Goal: Information Seeking & Learning: Learn about a topic

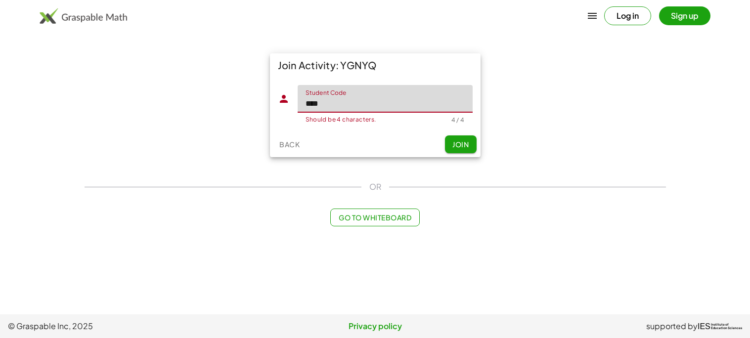
type input "****"
click at [464, 138] on button "Join" at bounding box center [461, 144] width 32 height 18
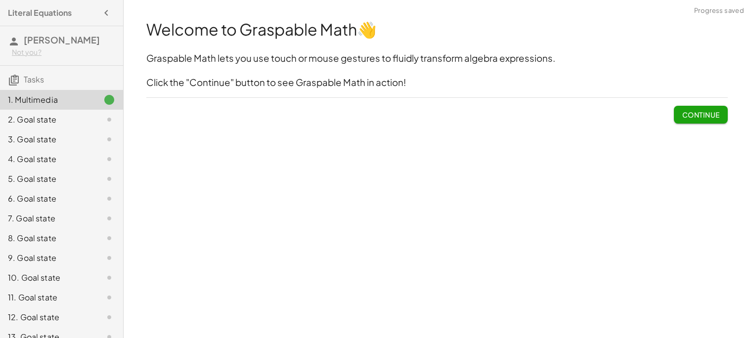
click at [703, 110] on span "Continue" at bounding box center [700, 114] width 38 height 9
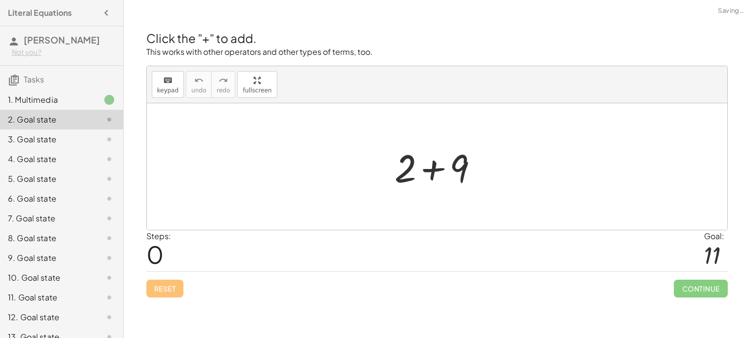
click at [698, 114] on div at bounding box center [437, 166] width 580 height 126
click at [168, 80] on icon "keyboard" at bounding box center [167, 81] width 9 height 12
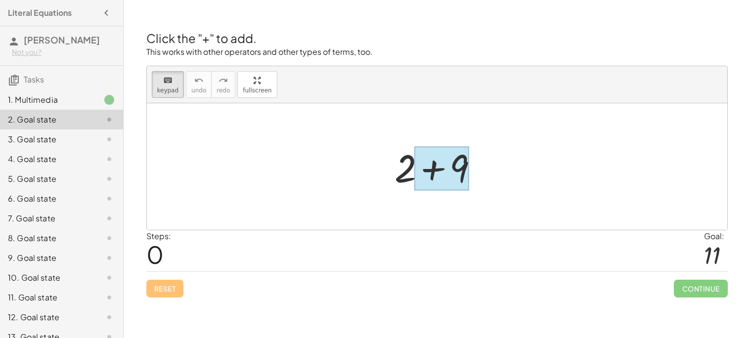
click at [423, 177] on div at bounding box center [441, 169] width 55 height 44
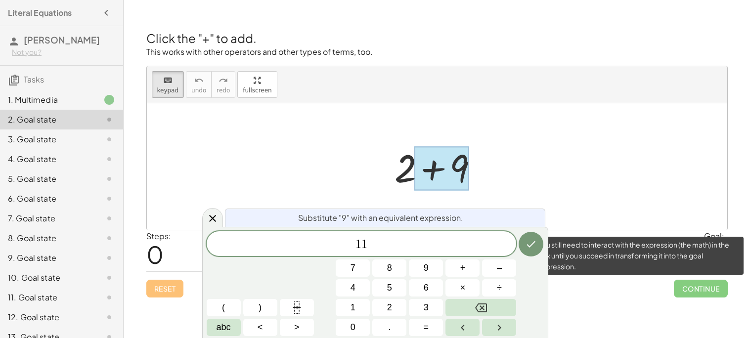
click at [686, 297] on span "Continue" at bounding box center [699, 289] width 53 height 18
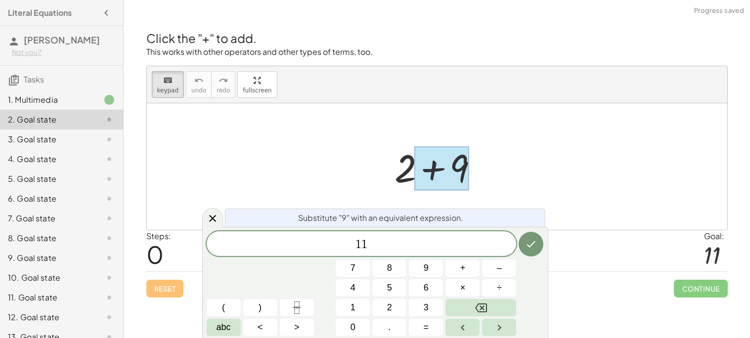
click at [627, 247] on div "Steps: 0 Goal: 11" at bounding box center [436, 250] width 581 height 41
click at [526, 244] on icon "Done" at bounding box center [531, 244] width 12 height 12
click at [638, 270] on div "Steps: 0 Goal: 11" at bounding box center [436, 250] width 581 height 41
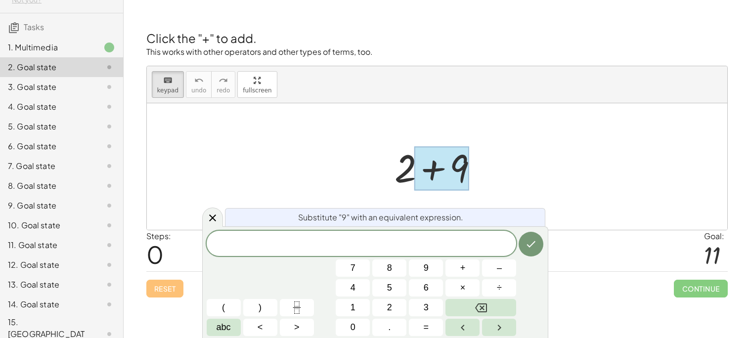
click at [94, 215] on div "8. Goal state" at bounding box center [61, 225] width 123 height 20
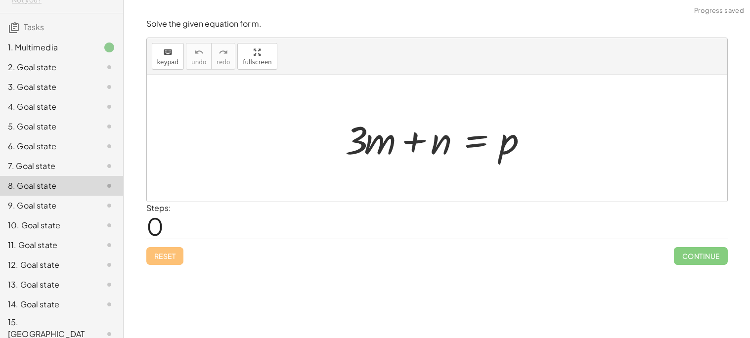
scroll to position [0, 0]
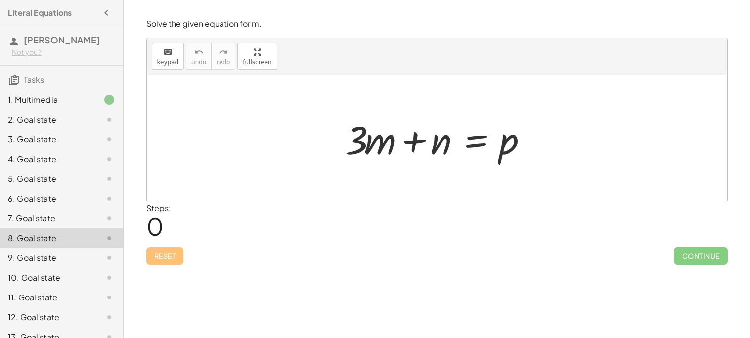
click at [72, 117] on div "2. Goal state" at bounding box center [48, 120] width 80 height 12
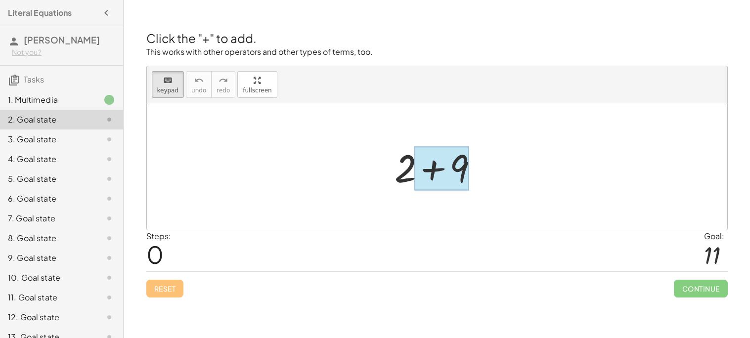
click at [442, 182] on div at bounding box center [441, 169] width 55 height 44
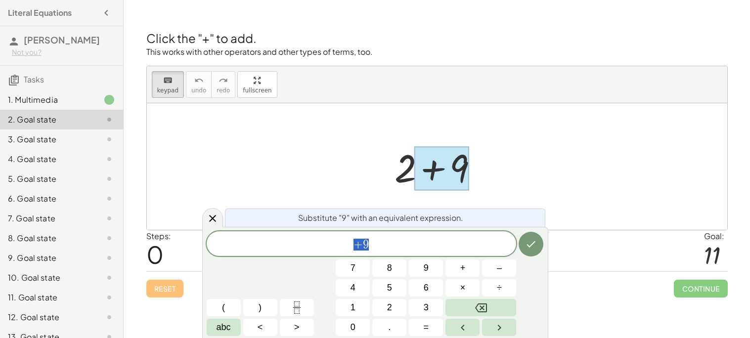
click at [35, 288] on div "9. Goal state" at bounding box center [61, 298] width 123 height 20
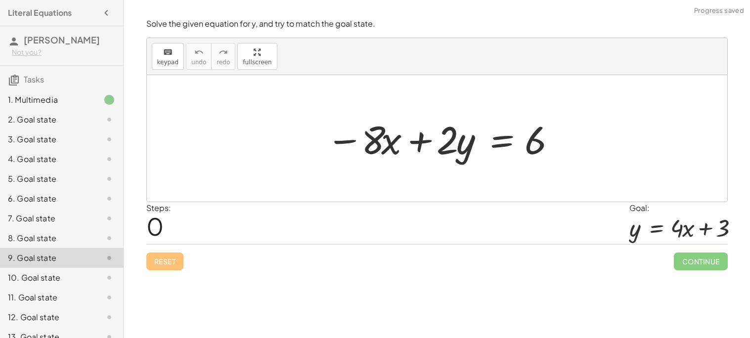
click at [35, 264] on div "9. Goal state" at bounding box center [61, 258] width 123 height 20
click at [62, 114] on div "2. Goal state" at bounding box center [48, 120] width 80 height 12
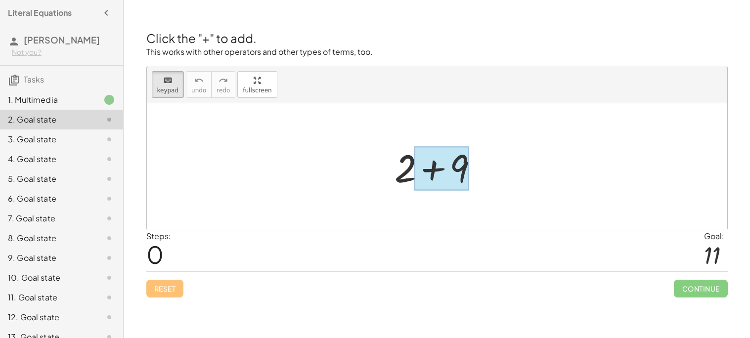
click at [438, 176] on div at bounding box center [441, 169] width 55 height 44
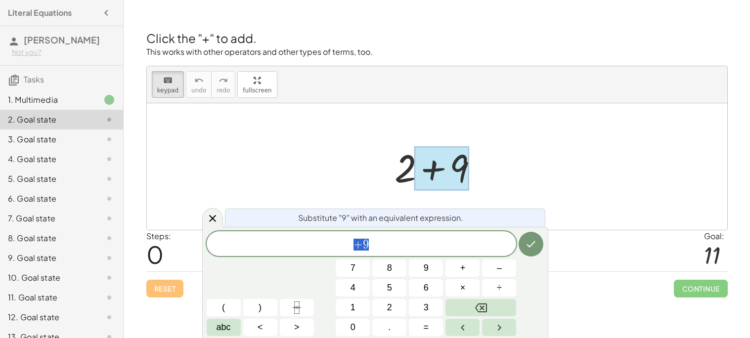
click at [391, 250] on span "+ 9" at bounding box center [362, 245] width 310 height 14
click at [287, 138] on div at bounding box center [437, 166] width 580 height 126
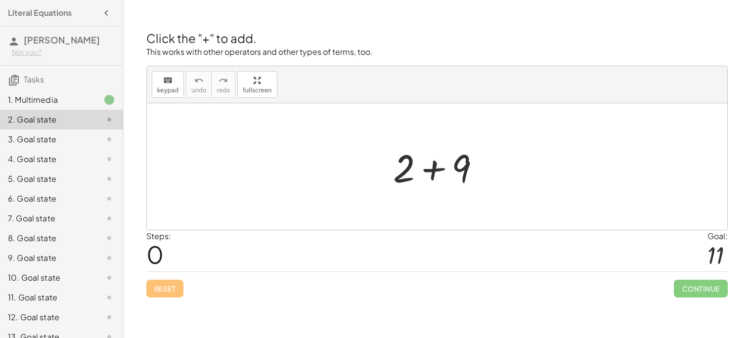
click at [429, 173] on div at bounding box center [440, 166] width 105 height 51
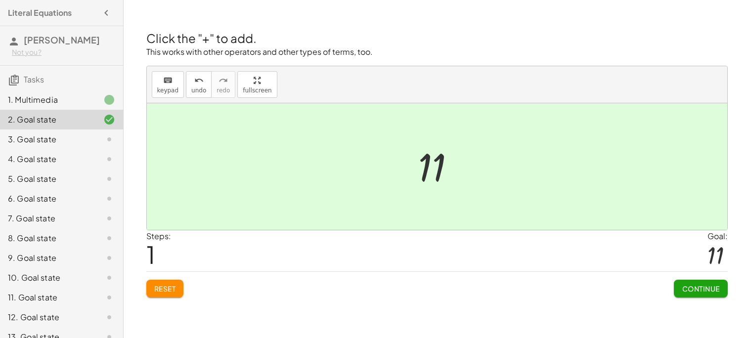
click at [696, 295] on button "Continue" at bounding box center [699, 289] width 53 height 18
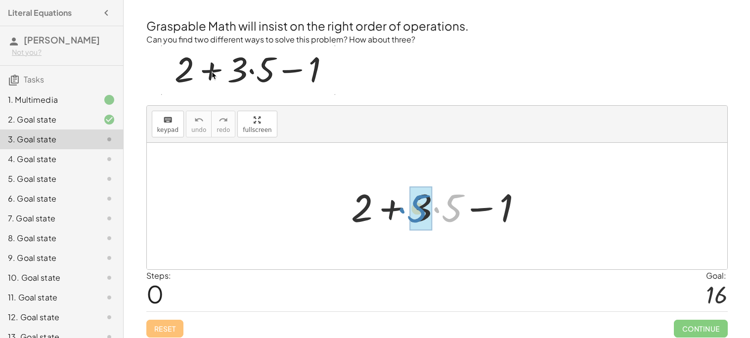
drag, startPoint x: 449, startPoint y: 214, endPoint x: 417, endPoint y: 214, distance: 32.6
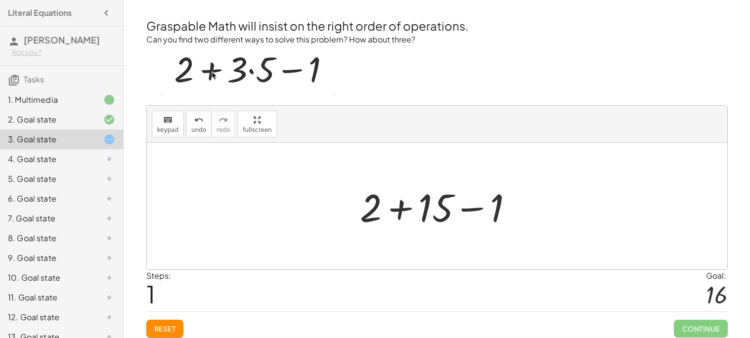
click at [404, 205] on div at bounding box center [440, 206] width 171 height 51
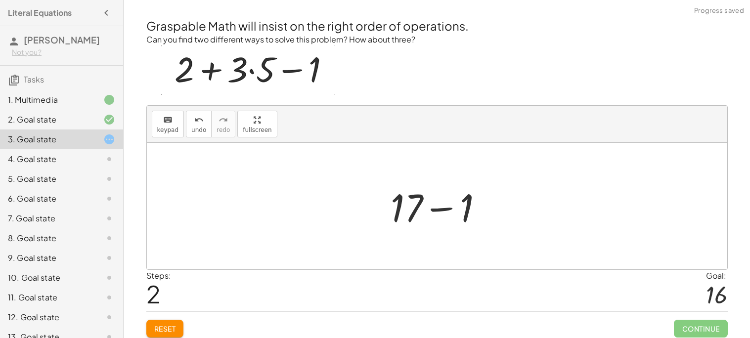
click at [460, 217] on div at bounding box center [441, 206] width 110 height 51
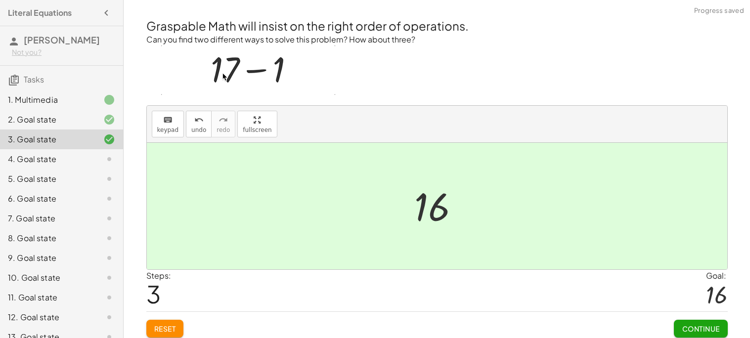
click at [695, 324] on span "Continue" at bounding box center [700, 328] width 38 height 9
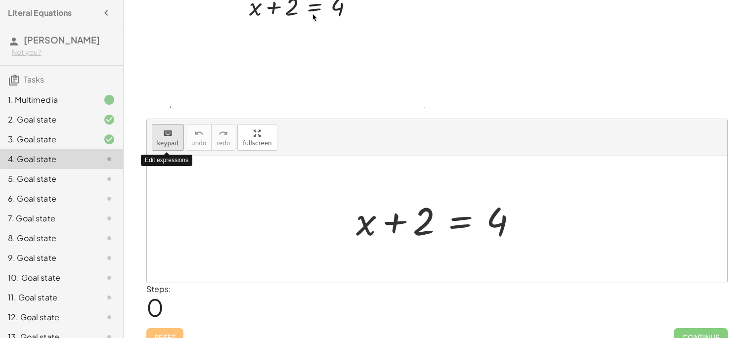
scroll to position [67, 0]
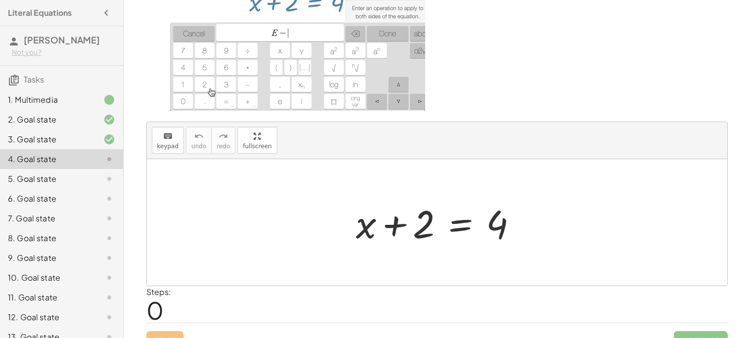
click at [454, 227] on div at bounding box center [440, 222] width 179 height 51
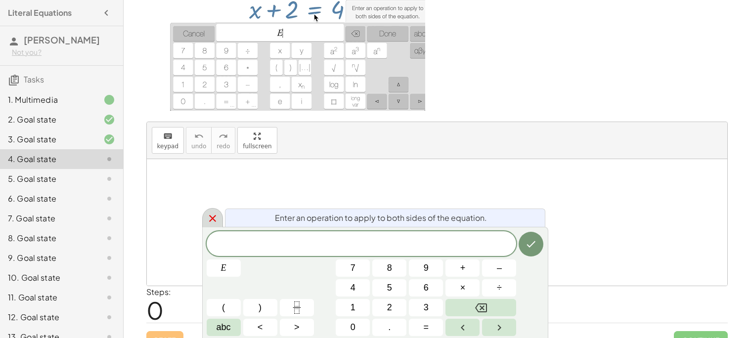
click at [213, 214] on icon at bounding box center [213, 218] width 12 height 12
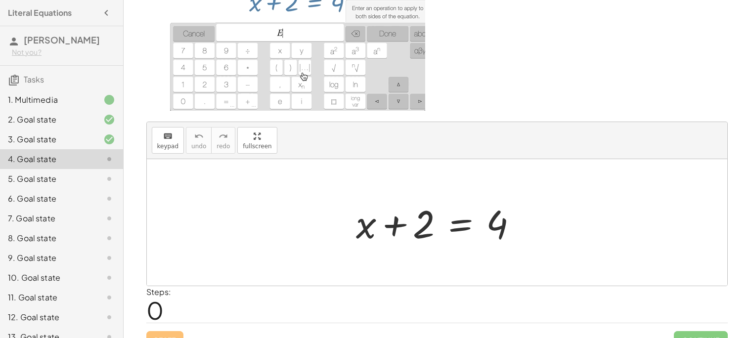
click at [491, 231] on div at bounding box center [440, 222] width 179 height 51
click at [453, 227] on div at bounding box center [440, 222] width 179 height 51
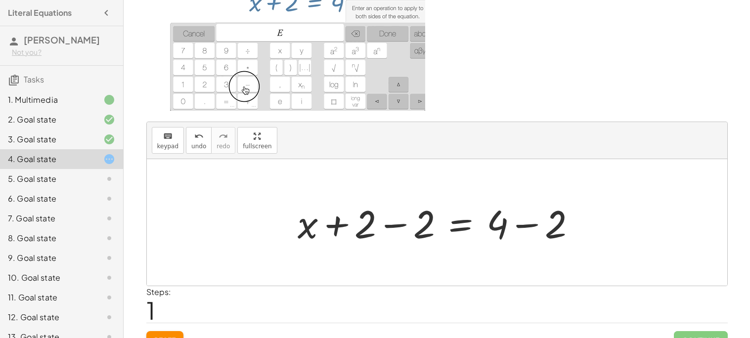
scroll to position [83, 0]
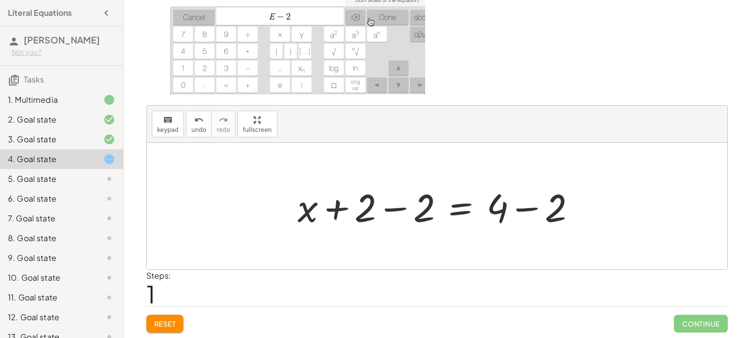
click at [523, 208] on div at bounding box center [440, 206] width 296 height 51
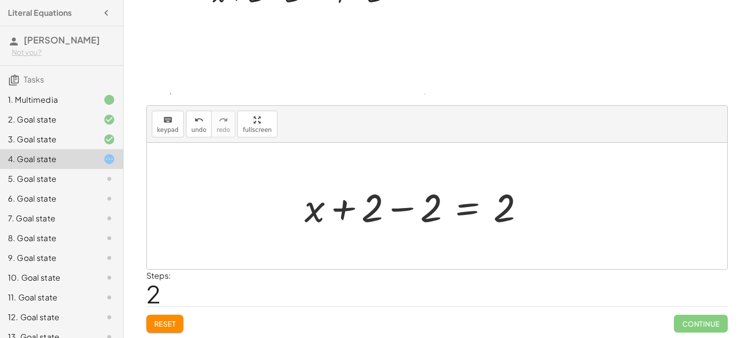
click at [394, 211] on div at bounding box center [418, 206] width 238 height 51
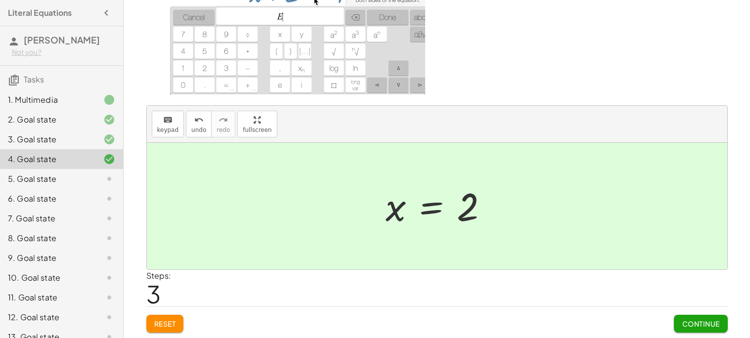
click at [465, 207] on div at bounding box center [440, 206] width 121 height 49
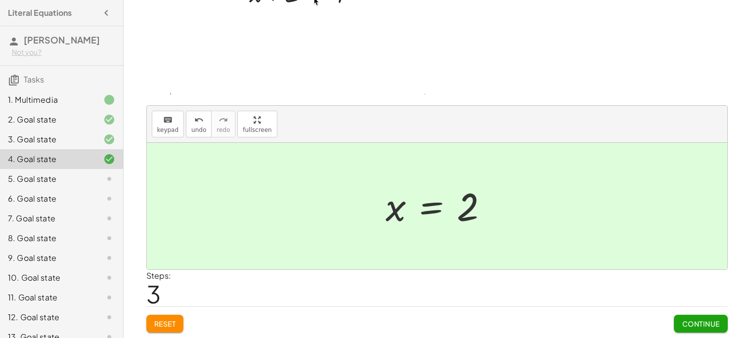
click at [684, 324] on span "Continue" at bounding box center [700, 323] width 38 height 9
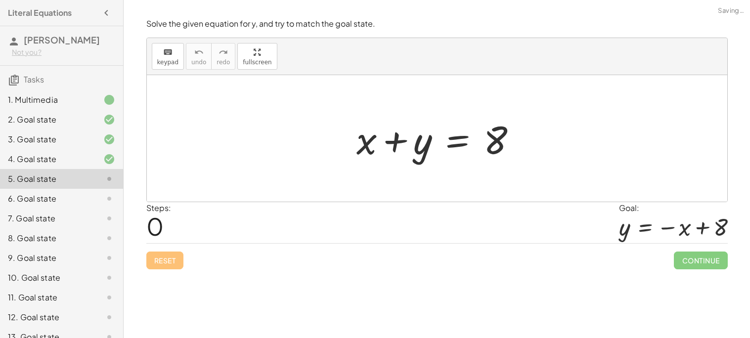
scroll to position [0, 0]
click at [367, 142] on div at bounding box center [440, 138] width 178 height 51
click at [456, 144] on div at bounding box center [440, 138] width 178 height 51
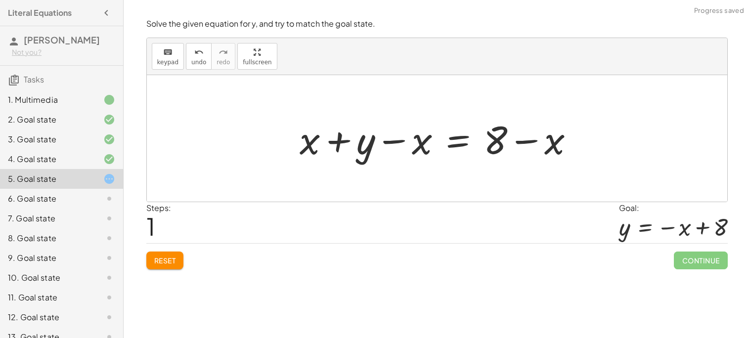
click at [526, 141] on div at bounding box center [440, 138] width 292 height 51
drag, startPoint x: 303, startPoint y: 144, endPoint x: 435, endPoint y: 152, distance: 132.1
click at [435, 152] on div at bounding box center [440, 138] width 292 height 51
click at [392, 143] on div at bounding box center [440, 138] width 292 height 51
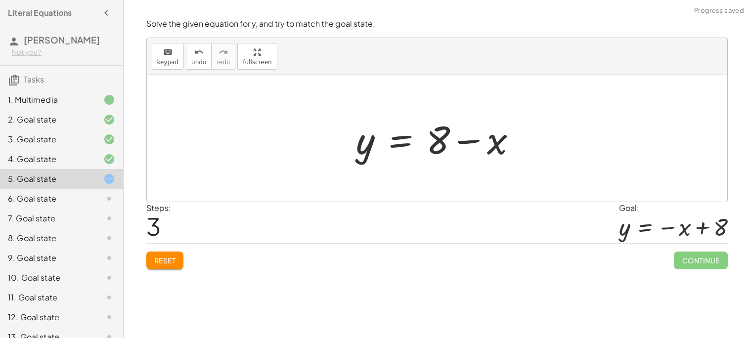
click at [467, 144] on div at bounding box center [440, 138] width 178 height 51
click at [439, 159] on div at bounding box center [440, 138] width 178 height 51
drag, startPoint x: 436, startPoint y: 132, endPoint x: 516, endPoint y: 135, distance: 80.1
click at [516, 135] on div at bounding box center [440, 138] width 178 height 51
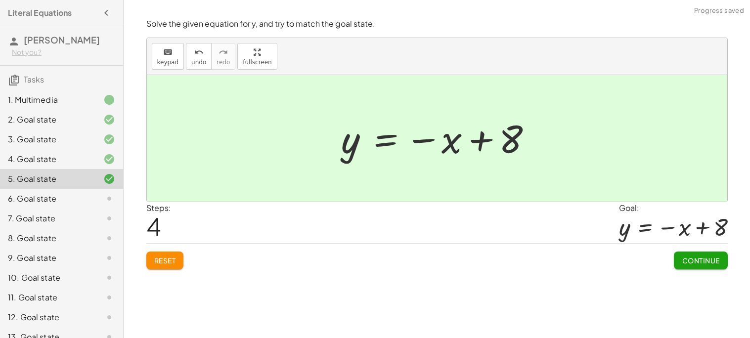
click at [683, 257] on span "Continue" at bounding box center [700, 260] width 38 height 9
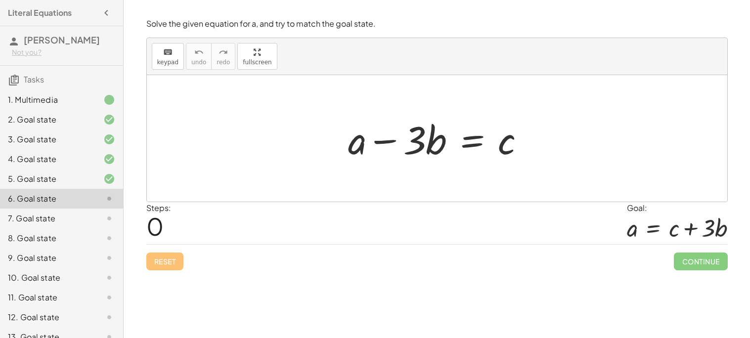
click at [476, 141] on div at bounding box center [440, 138] width 195 height 51
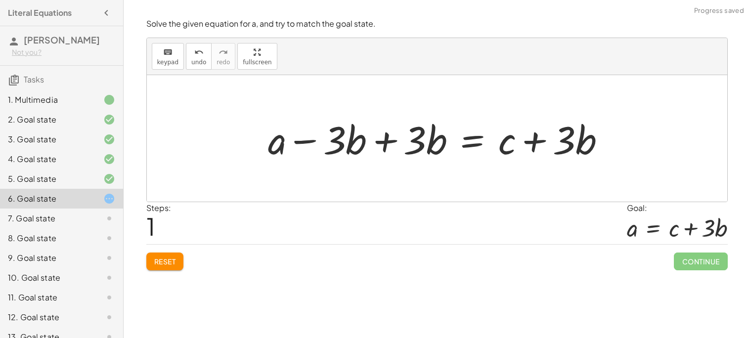
click at [382, 139] on div at bounding box center [440, 138] width 355 height 51
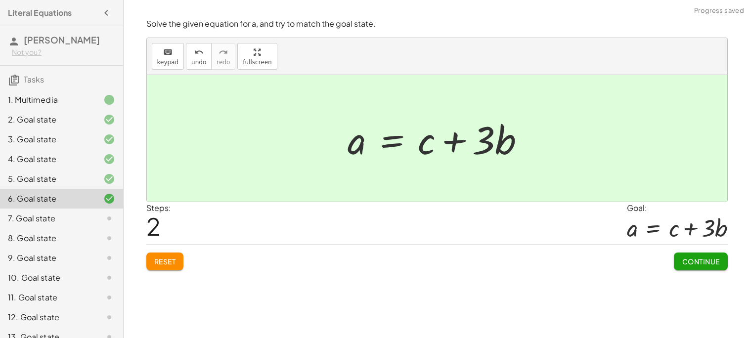
click at [684, 261] on span "Continue" at bounding box center [700, 261] width 38 height 9
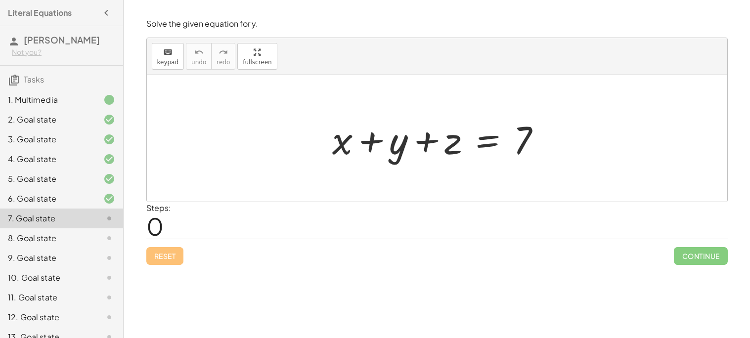
click at [490, 142] on div at bounding box center [440, 138] width 227 height 51
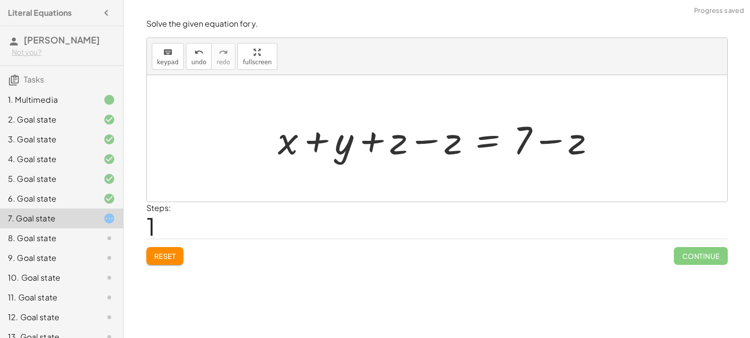
click at [447, 142] on div at bounding box center [440, 138] width 335 height 51
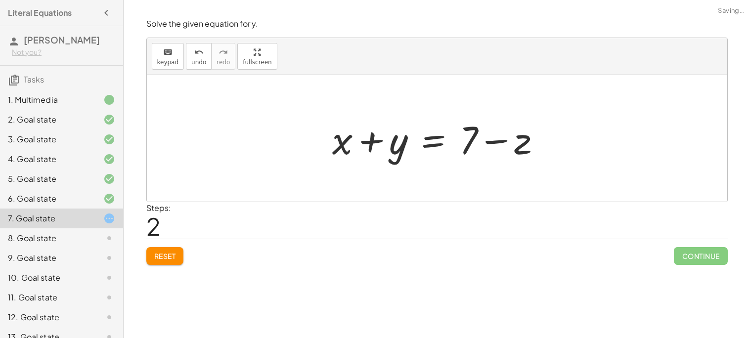
click at [495, 139] on div at bounding box center [440, 138] width 227 height 51
click at [438, 139] on div at bounding box center [440, 138] width 227 height 51
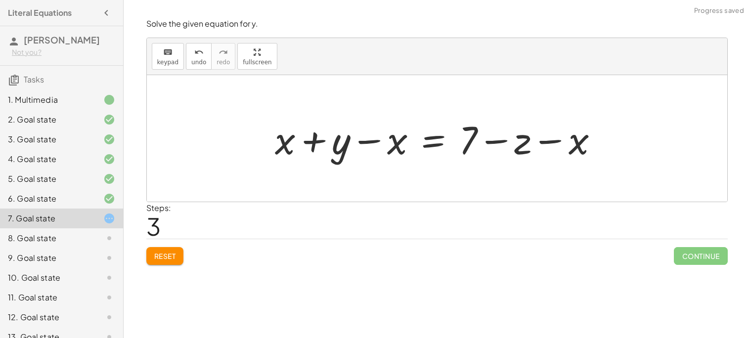
click at [546, 140] on div at bounding box center [440, 138] width 341 height 51
click at [465, 140] on div at bounding box center [440, 138] width 341 height 51
click at [434, 142] on div at bounding box center [440, 138] width 341 height 51
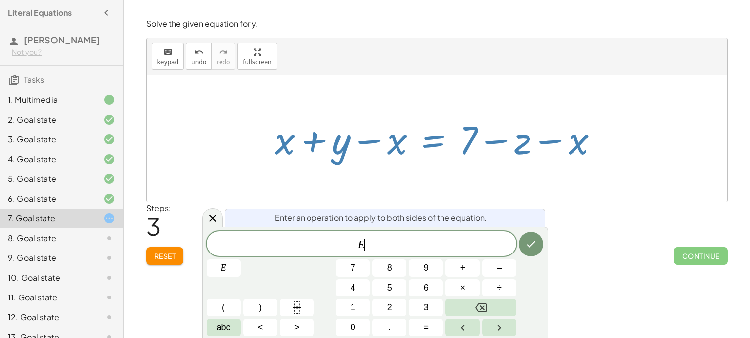
click at [310, 144] on div at bounding box center [440, 138] width 341 height 51
click at [528, 245] on icon "Done" at bounding box center [531, 244] width 12 height 12
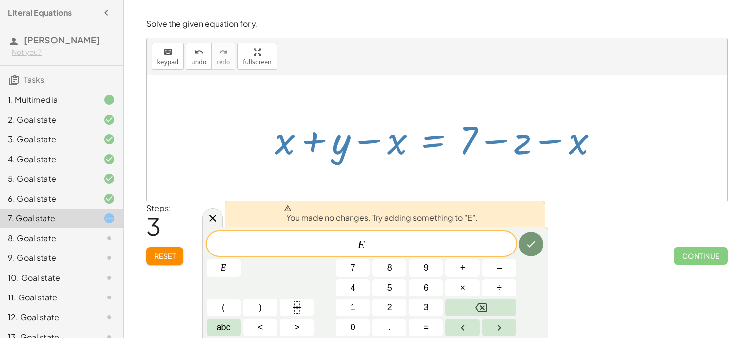
click at [325, 158] on div at bounding box center [440, 138] width 341 height 51
click at [208, 218] on icon at bounding box center [213, 218] width 12 height 12
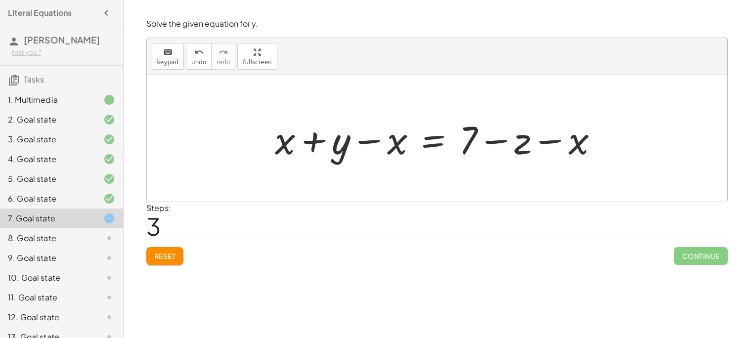
click at [310, 135] on div at bounding box center [440, 138] width 341 height 51
click at [313, 145] on div at bounding box center [440, 138] width 341 height 51
click at [384, 149] on div at bounding box center [440, 138] width 341 height 51
drag, startPoint x: 582, startPoint y: 145, endPoint x: 472, endPoint y: 134, distance: 110.3
click at [472, 134] on div at bounding box center [440, 138] width 341 height 51
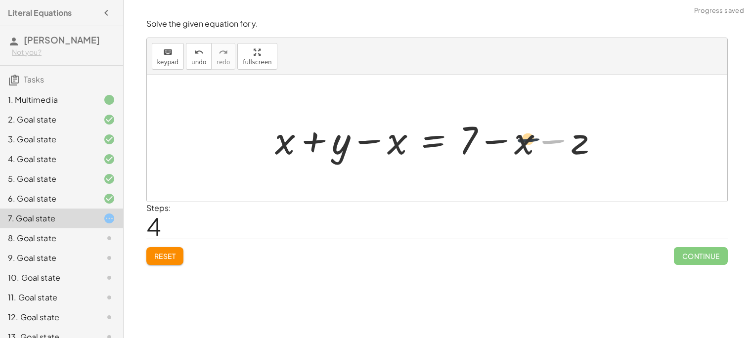
drag, startPoint x: 557, startPoint y: 143, endPoint x: 502, endPoint y: 140, distance: 54.9
click at [502, 140] on div at bounding box center [440, 138] width 341 height 51
drag, startPoint x: 338, startPoint y: 148, endPoint x: 392, endPoint y: 148, distance: 54.3
click at [392, 148] on div at bounding box center [440, 138] width 341 height 51
drag, startPoint x: 400, startPoint y: 151, endPoint x: 291, endPoint y: 142, distance: 110.0
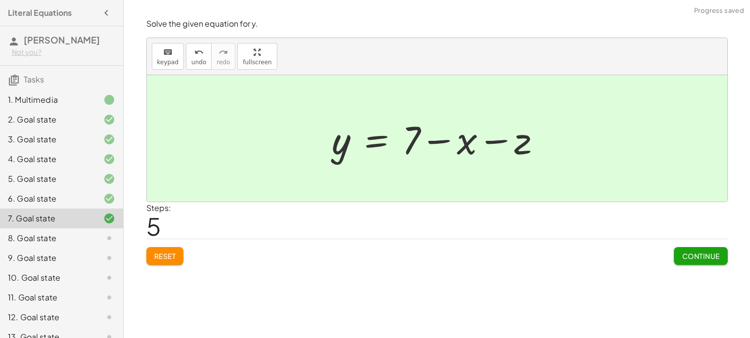
click at [686, 256] on span "Continue" at bounding box center [700, 255] width 38 height 9
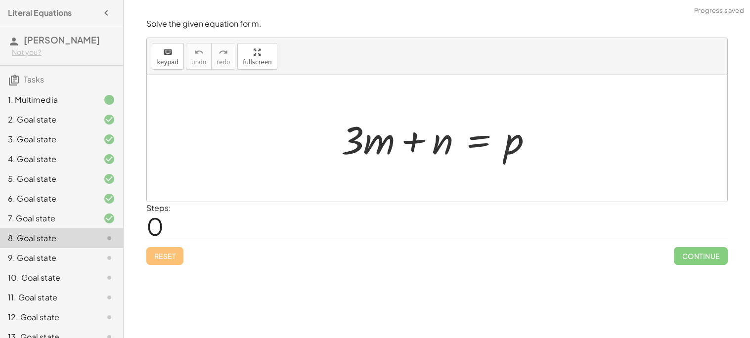
click at [479, 141] on div at bounding box center [440, 138] width 209 height 51
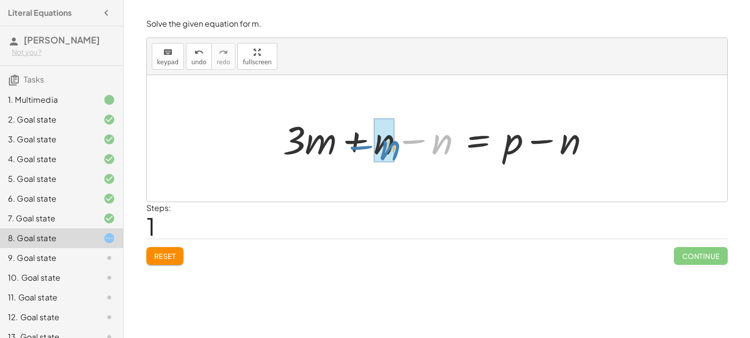
drag, startPoint x: 445, startPoint y: 144, endPoint x: 394, endPoint y: 149, distance: 51.1
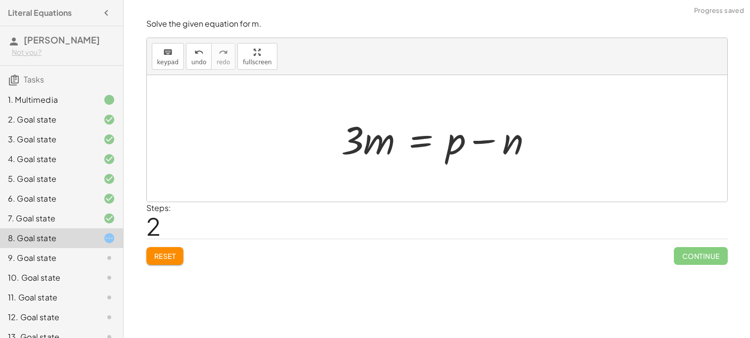
click at [420, 142] on div at bounding box center [440, 138] width 209 height 51
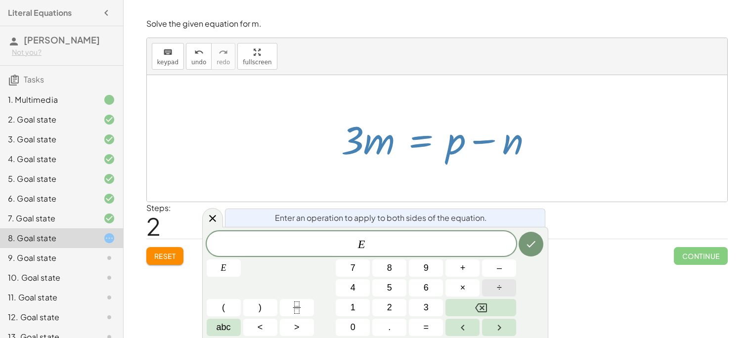
click at [505, 283] on button "÷" at bounding box center [499, 287] width 34 height 17
click at [214, 217] on icon at bounding box center [213, 218] width 12 height 12
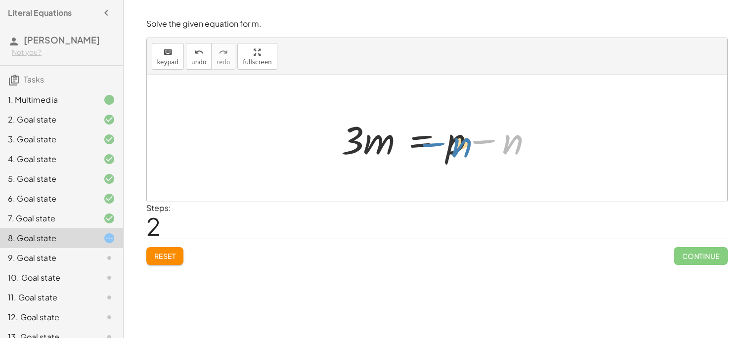
drag, startPoint x: 500, startPoint y: 139, endPoint x: 438, endPoint y: 138, distance: 62.3
click at [438, 138] on div at bounding box center [440, 138] width 209 height 51
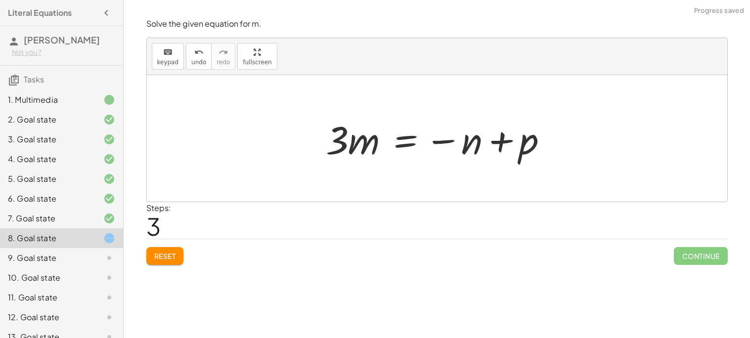
click at [168, 255] on span "Reset" at bounding box center [165, 255] width 22 height 9
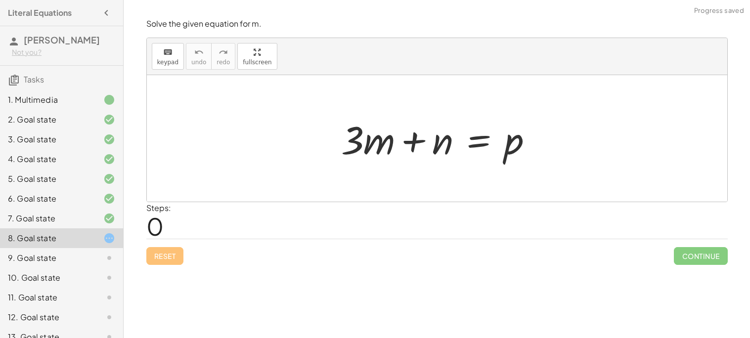
click at [477, 141] on div at bounding box center [440, 138] width 209 height 51
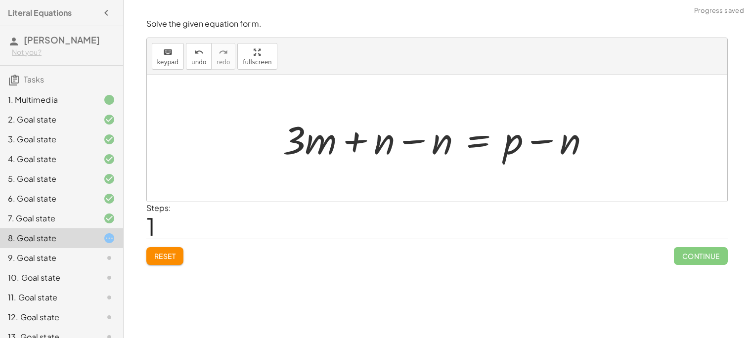
scroll to position [52, 0]
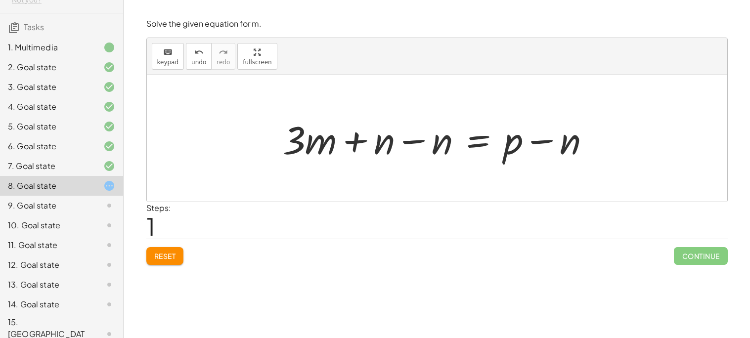
click at [384, 149] on div at bounding box center [440, 138] width 325 height 51
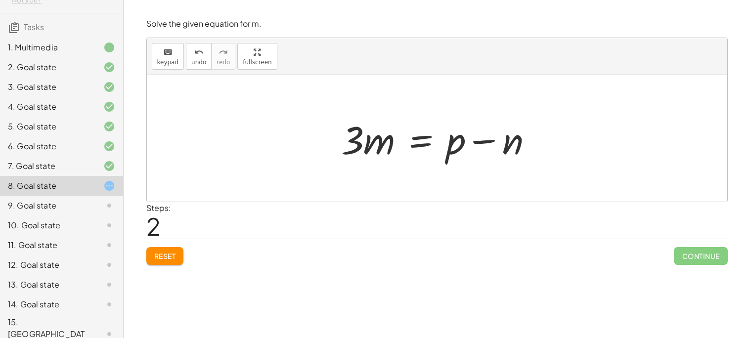
click at [385, 141] on div at bounding box center [440, 138] width 209 height 51
click at [417, 142] on div at bounding box center [440, 138] width 209 height 51
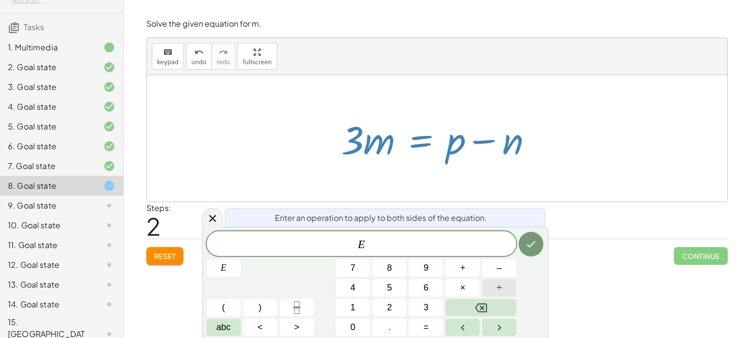
click at [506, 293] on button "÷" at bounding box center [499, 287] width 34 height 17
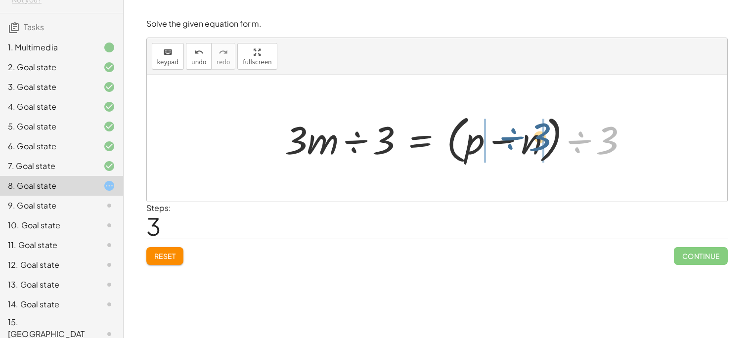
drag, startPoint x: 590, startPoint y: 136, endPoint x: 502, endPoint y: 131, distance: 87.6
click at [502, 131] on div at bounding box center [460, 138] width 361 height 57
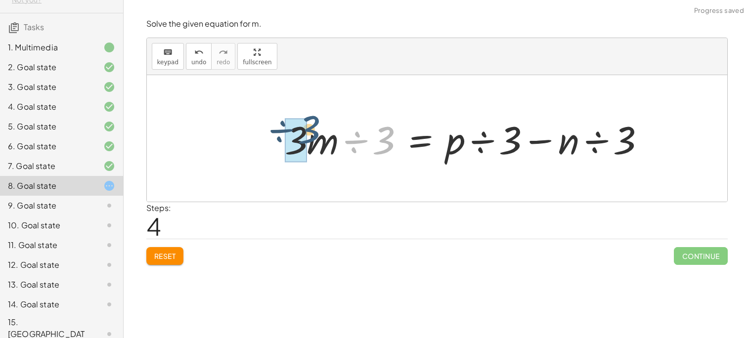
drag, startPoint x: 376, startPoint y: 148, endPoint x: 298, endPoint y: 138, distance: 78.7
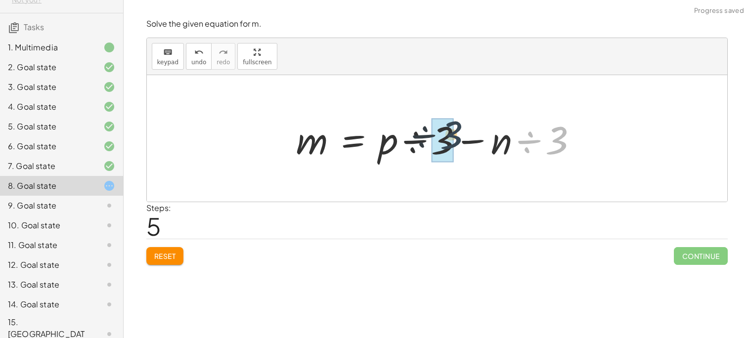
drag, startPoint x: 557, startPoint y: 142, endPoint x: 425, endPoint y: 139, distance: 132.0
click at [425, 139] on div at bounding box center [440, 138] width 299 height 51
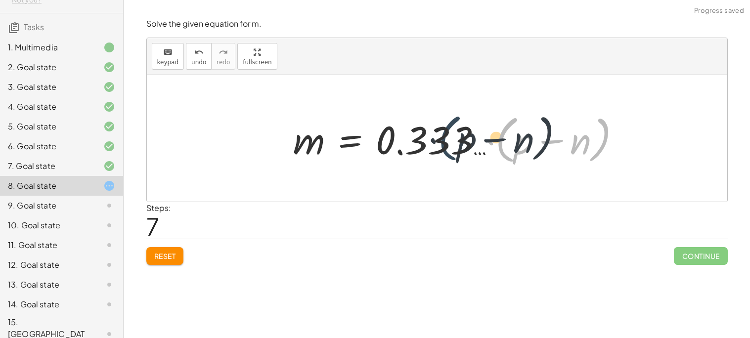
drag, startPoint x: 511, startPoint y: 152, endPoint x: 445, endPoint y: 150, distance: 66.2
click at [445, 150] on div at bounding box center [460, 138] width 345 height 57
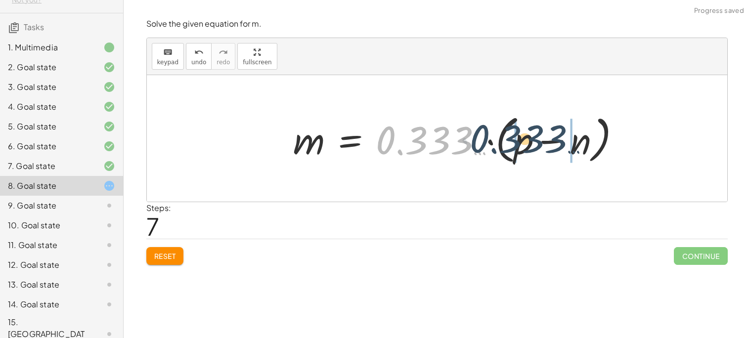
drag, startPoint x: 420, startPoint y: 146, endPoint x: 515, endPoint y: 144, distance: 94.9
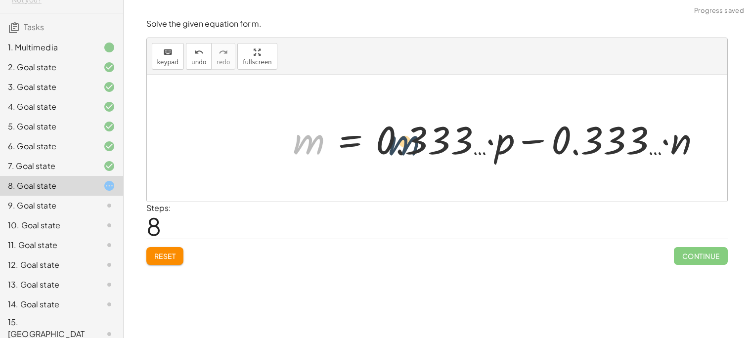
drag, startPoint x: 302, startPoint y: 144, endPoint x: 465, endPoint y: 147, distance: 163.1
click at [465, 147] on div at bounding box center [500, 138] width 425 height 51
drag, startPoint x: 497, startPoint y: 148, endPoint x: 456, endPoint y: 140, distance: 42.2
click at [456, 140] on div at bounding box center [500, 138] width 425 height 51
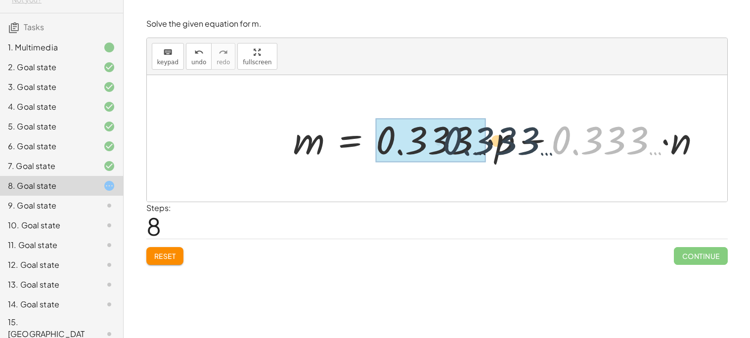
drag, startPoint x: 592, startPoint y: 150, endPoint x: 434, endPoint y: 155, distance: 158.2
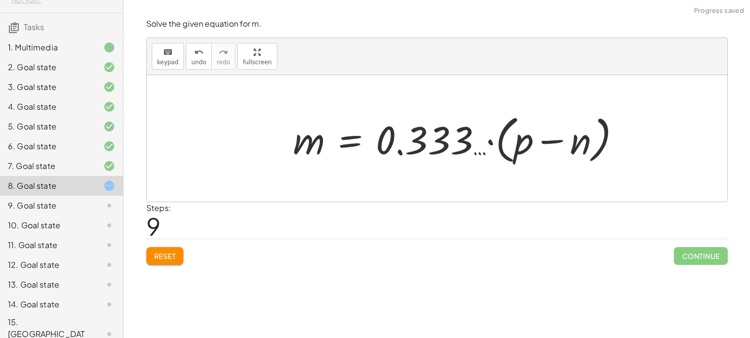
click at [354, 141] on div at bounding box center [460, 138] width 345 height 57
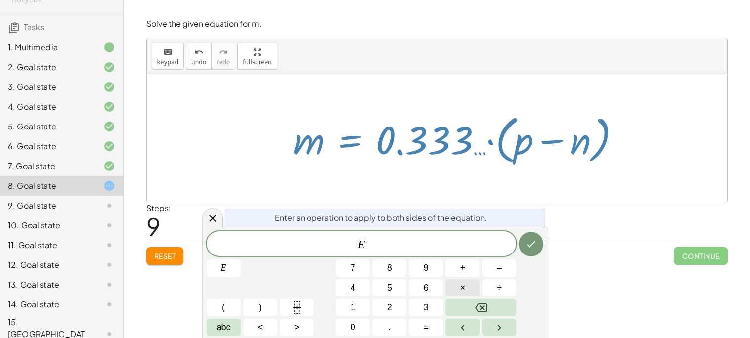
click at [465, 288] on button "×" at bounding box center [462, 287] width 34 height 17
click at [533, 251] on button "Done" at bounding box center [530, 244] width 25 height 25
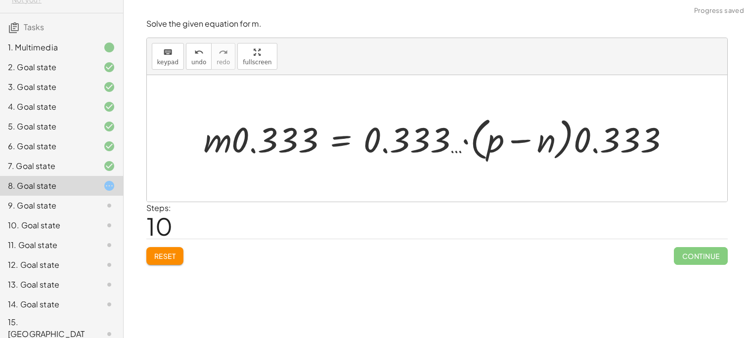
click at [313, 145] on div at bounding box center [440, 138] width 483 height 51
click at [434, 139] on div at bounding box center [440, 138] width 483 height 51
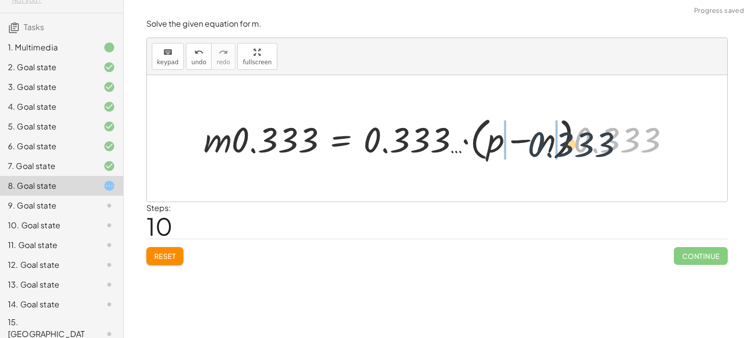
drag, startPoint x: 621, startPoint y: 126, endPoint x: 520, endPoint y: 130, distance: 101.4
click at [520, 130] on div at bounding box center [440, 138] width 483 height 51
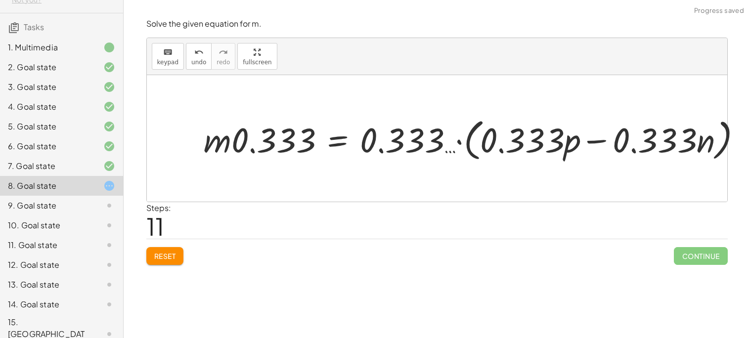
click at [175, 252] on span "Reset" at bounding box center [165, 255] width 22 height 9
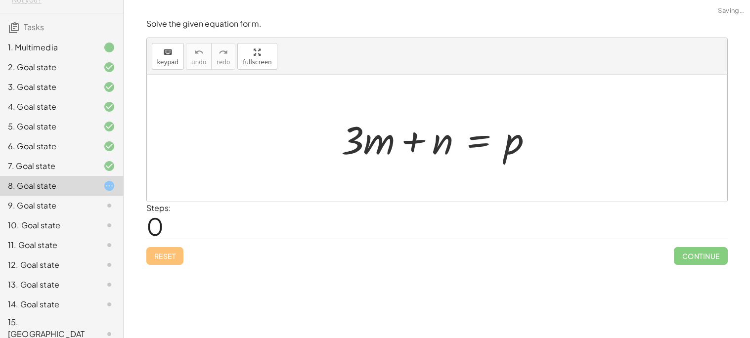
click at [175, 252] on div "Reset Continue" at bounding box center [436, 252] width 581 height 26
click at [470, 142] on div at bounding box center [440, 138] width 209 height 51
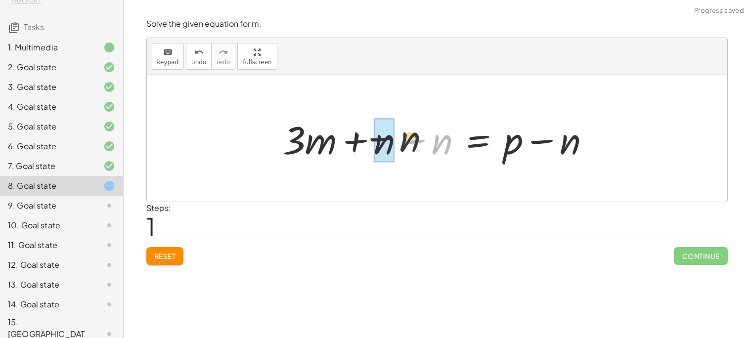
drag, startPoint x: 438, startPoint y: 145, endPoint x: 333, endPoint y: 142, distance: 105.3
click at [333, 142] on div at bounding box center [440, 138] width 325 height 51
drag, startPoint x: 441, startPoint y: 142, endPoint x: 370, endPoint y: 138, distance: 71.7
click at [370, 138] on div at bounding box center [440, 138] width 325 height 51
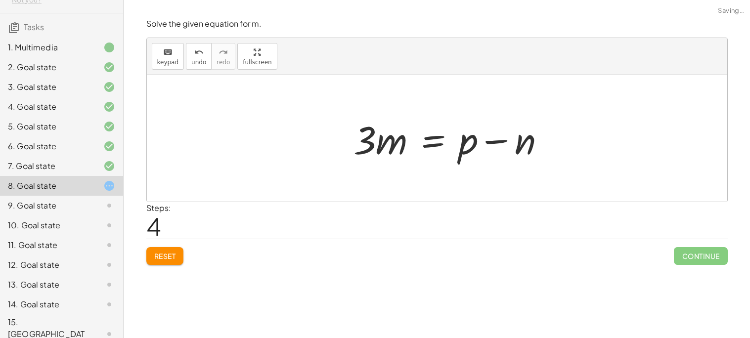
click at [163, 250] on button "Reset" at bounding box center [165, 256] width 38 height 18
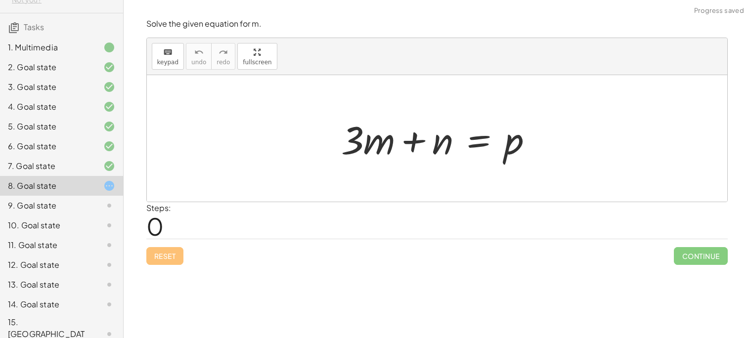
click at [433, 138] on div at bounding box center [440, 138] width 209 height 51
click at [479, 138] on div at bounding box center [440, 138] width 209 height 51
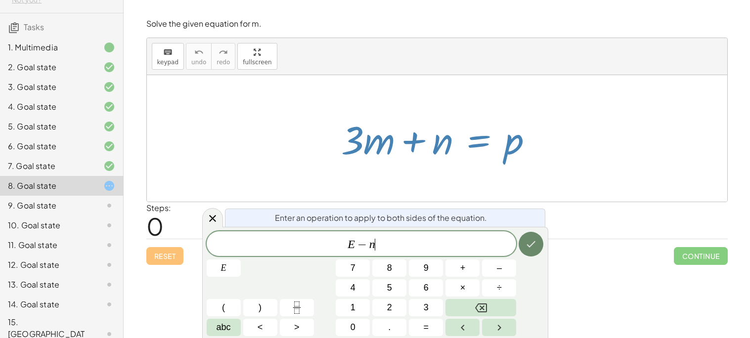
click at [525, 242] on icon "Done" at bounding box center [531, 244] width 12 height 12
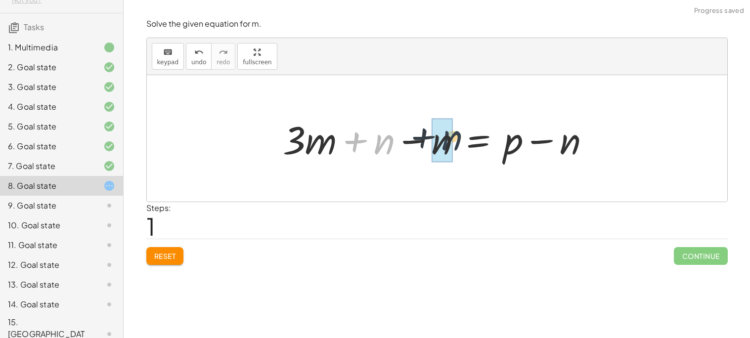
drag, startPoint x: 379, startPoint y: 146, endPoint x: 447, endPoint y: 143, distance: 68.3
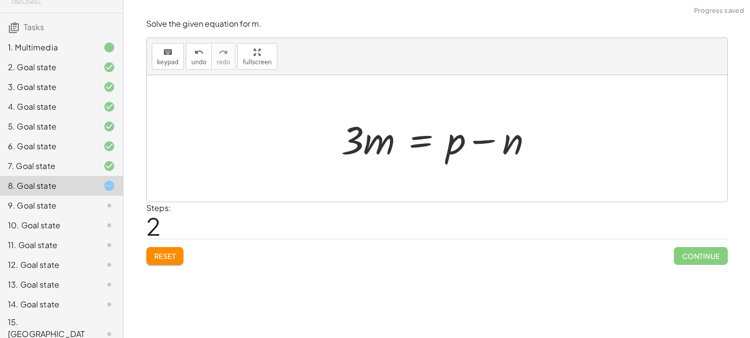
click at [429, 140] on div at bounding box center [440, 138] width 209 height 51
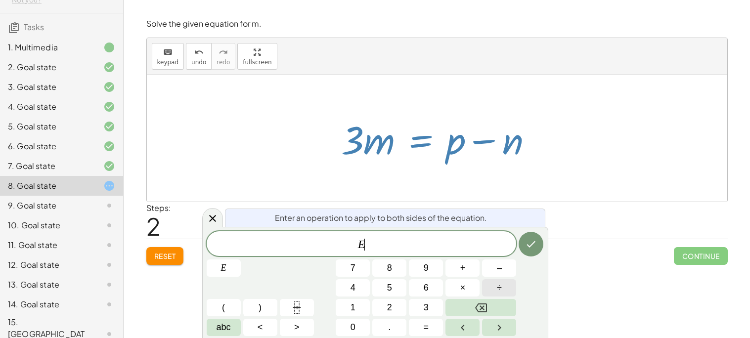
click at [493, 293] on button "÷" at bounding box center [499, 287] width 34 height 17
click at [528, 244] on icon "Done" at bounding box center [531, 244] width 12 height 12
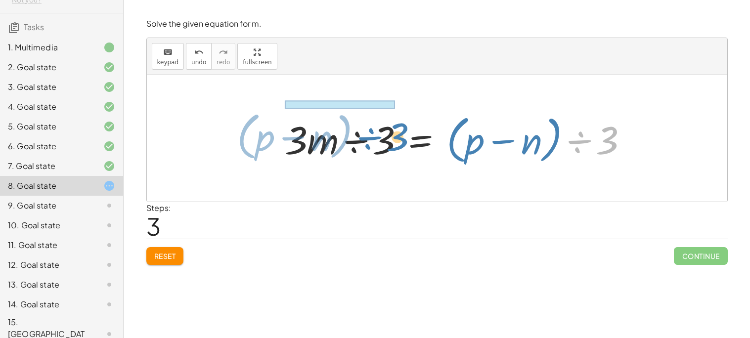
drag, startPoint x: 604, startPoint y: 150, endPoint x: 392, endPoint y: 148, distance: 211.5
click at [392, 148] on div at bounding box center [460, 138] width 361 height 57
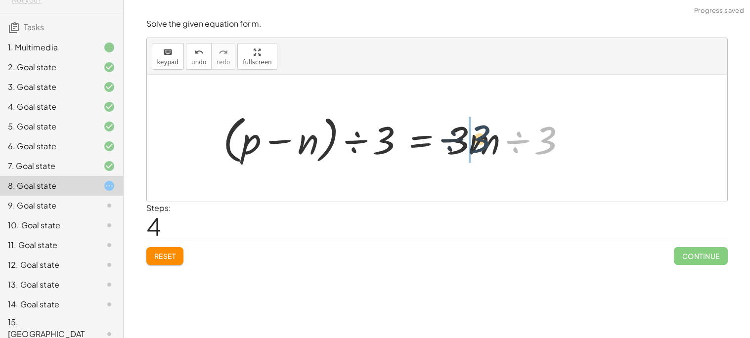
drag, startPoint x: 538, startPoint y: 143, endPoint x: 461, endPoint y: 144, distance: 76.6
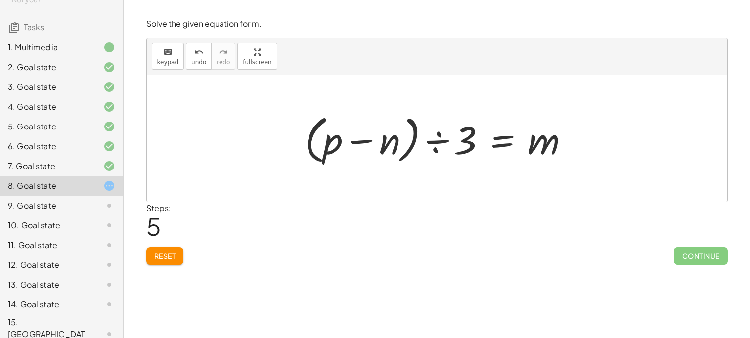
click at [347, 217] on div "Steps: 5" at bounding box center [436, 220] width 581 height 37
drag, startPoint x: 459, startPoint y: 146, endPoint x: 368, endPoint y: 151, distance: 91.0
click at [368, 151] on div at bounding box center [440, 138] width 282 height 57
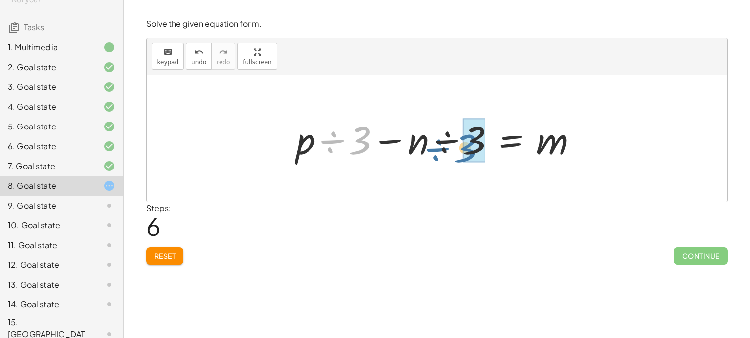
drag, startPoint x: 360, startPoint y: 142, endPoint x: 472, endPoint y: 148, distance: 112.3
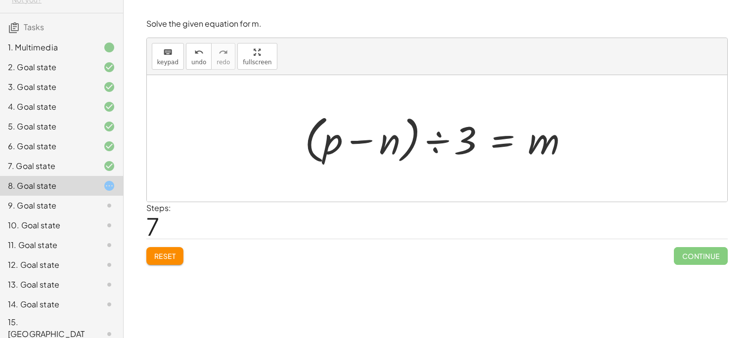
click at [500, 141] on div at bounding box center [440, 138] width 282 height 57
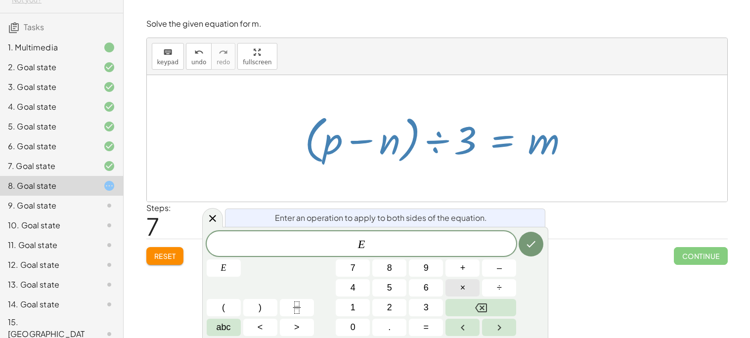
click at [461, 290] on span "×" at bounding box center [462, 287] width 5 height 13
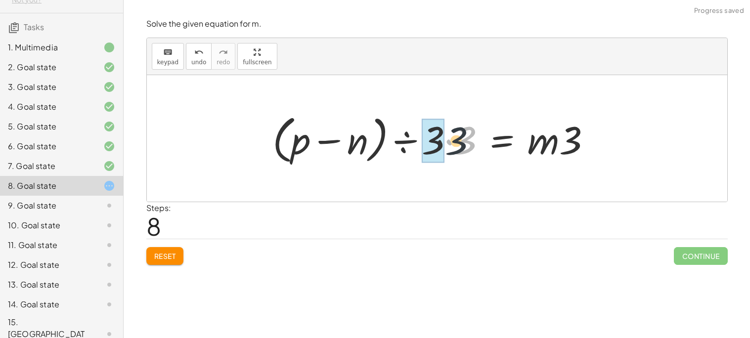
drag, startPoint x: 466, startPoint y: 143, endPoint x: 442, endPoint y: 144, distance: 24.2
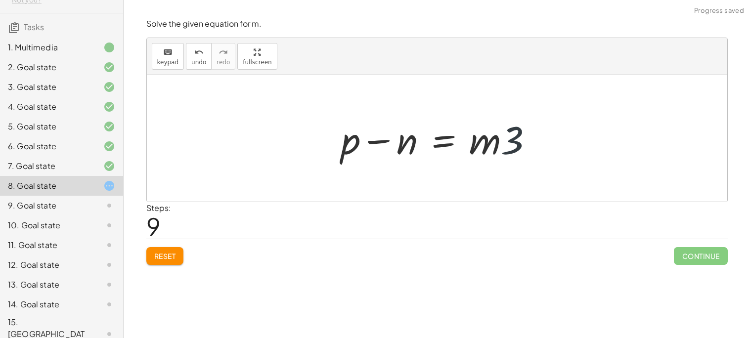
drag, startPoint x: 511, startPoint y: 150, endPoint x: 502, endPoint y: 151, distance: 8.9
click at [502, 151] on div at bounding box center [440, 138] width 209 height 51
click at [450, 147] on div at bounding box center [440, 138] width 209 height 51
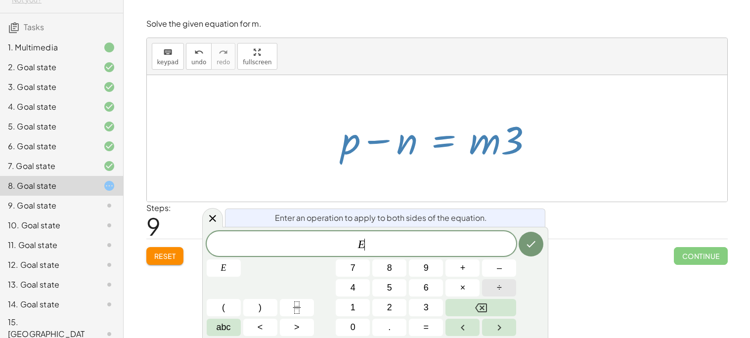
click at [504, 287] on button "÷" at bounding box center [499, 287] width 34 height 17
click at [529, 240] on icon "Done" at bounding box center [531, 244] width 12 height 12
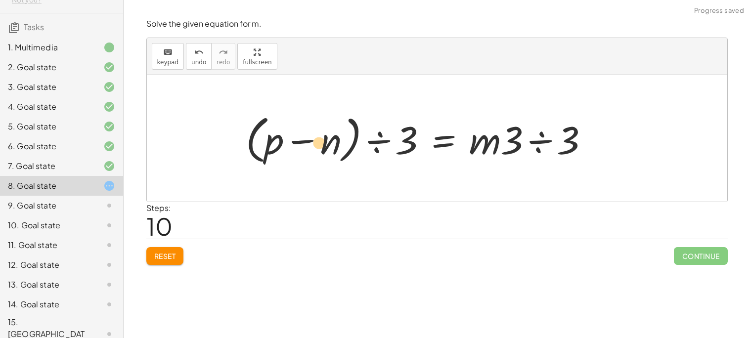
drag, startPoint x: 574, startPoint y: 137, endPoint x: 305, endPoint y: 137, distance: 268.3
click at [305, 137] on div at bounding box center [421, 138] width 361 height 57
drag, startPoint x: 410, startPoint y: 147, endPoint x: 328, endPoint y: 142, distance: 81.6
click at [328, 142] on div at bounding box center [421, 138] width 361 height 57
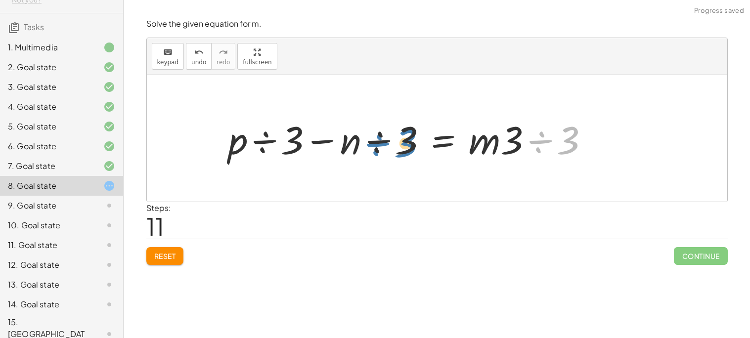
drag, startPoint x: 568, startPoint y: 137, endPoint x: 424, endPoint y: 144, distance: 143.9
click at [424, 144] on div at bounding box center [412, 138] width 378 height 51
drag, startPoint x: 413, startPoint y: 141, endPoint x: 445, endPoint y: 145, distance: 32.4
click at [445, 145] on div at bounding box center [412, 138] width 378 height 51
drag, startPoint x: 409, startPoint y: 142, endPoint x: 564, endPoint y: 144, distance: 155.7
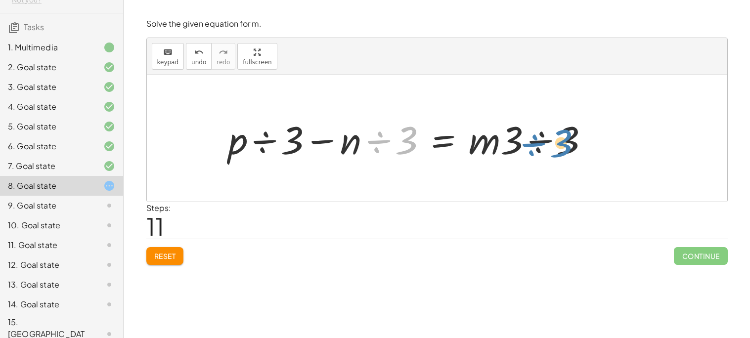
click at [564, 144] on div at bounding box center [412, 138] width 378 height 51
drag, startPoint x: 408, startPoint y: 142, endPoint x: 519, endPoint y: 152, distance: 111.6
click at [519, 152] on div at bounding box center [412, 138] width 378 height 51
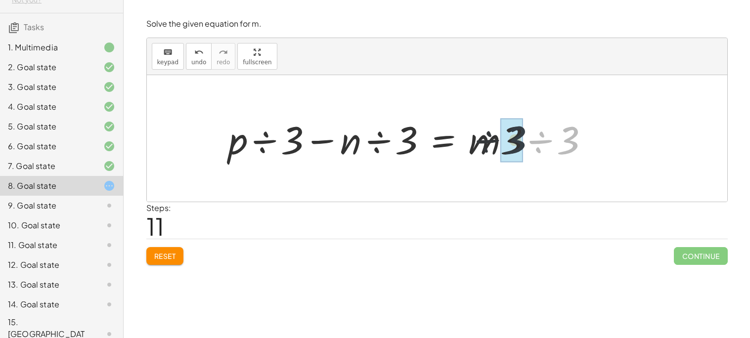
drag, startPoint x: 567, startPoint y: 141, endPoint x: 504, endPoint y: 141, distance: 62.3
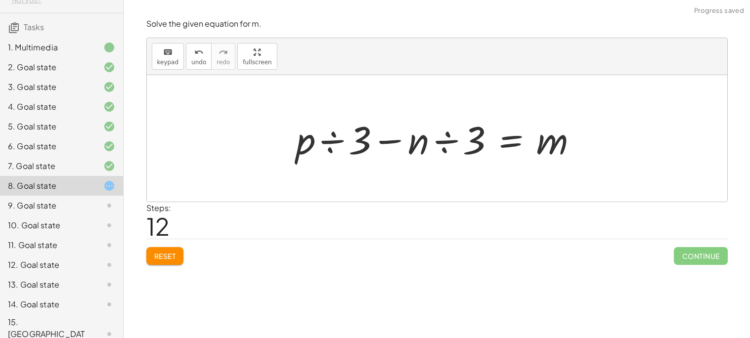
click at [155, 256] on span "Reset" at bounding box center [165, 255] width 22 height 9
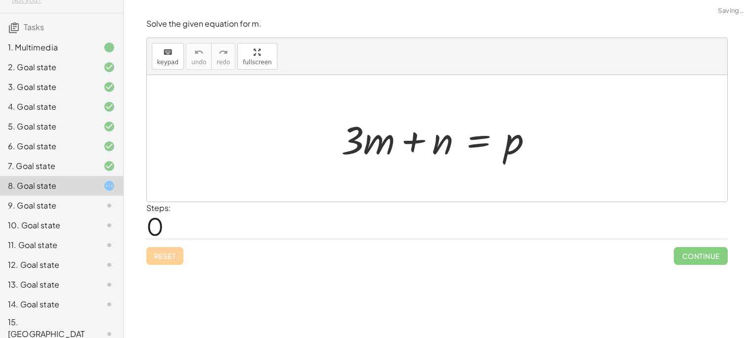
click at [155, 256] on div "Reset Continue" at bounding box center [436, 252] width 581 height 26
click at [495, 139] on div at bounding box center [440, 138] width 209 height 51
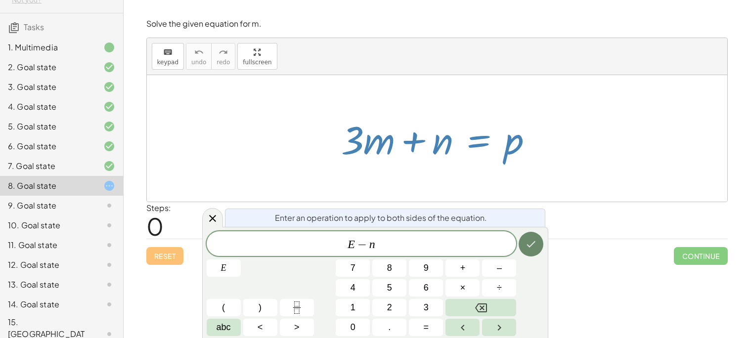
click at [531, 246] on icon "Done" at bounding box center [531, 244] width 12 height 12
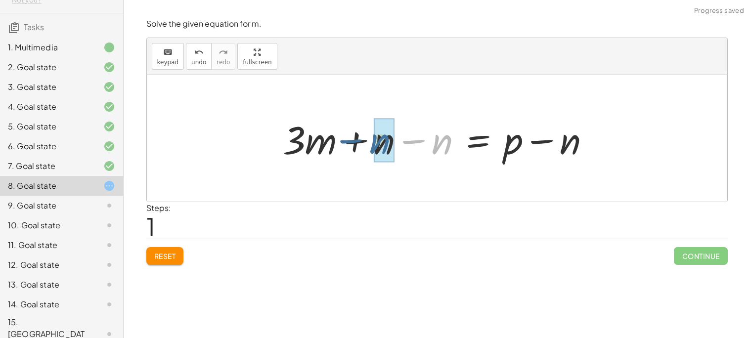
drag, startPoint x: 434, startPoint y: 151, endPoint x: 372, endPoint y: 152, distance: 62.8
click at [372, 152] on div at bounding box center [440, 138] width 325 height 51
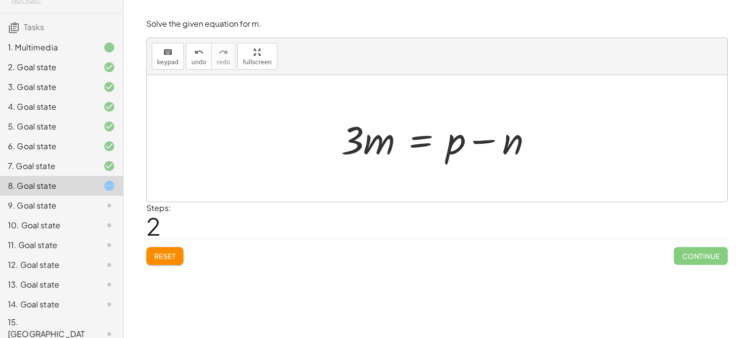
click at [413, 144] on div at bounding box center [440, 138] width 209 height 51
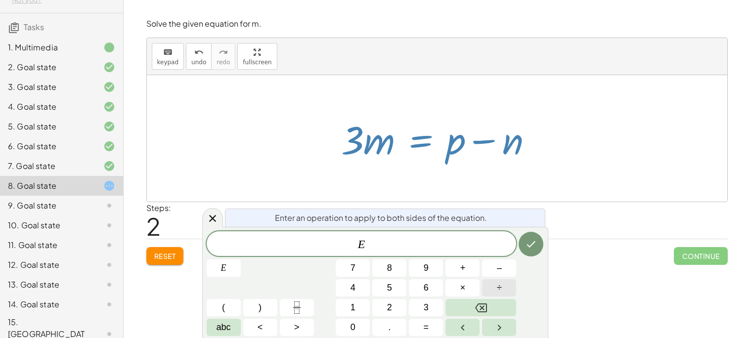
click at [497, 290] on span "÷" at bounding box center [499, 287] width 5 height 13
click at [527, 241] on icon "Done" at bounding box center [531, 244] width 12 height 12
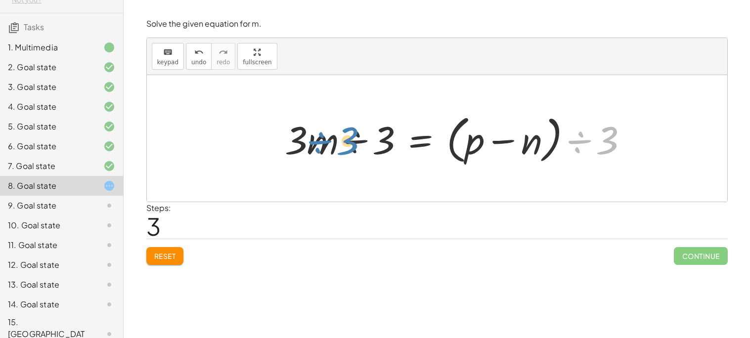
drag, startPoint x: 602, startPoint y: 143, endPoint x: 341, endPoint y: 145, distance: 260.4
click at [341, 145] on div at bounding box center [460, 138] width 361 height 57
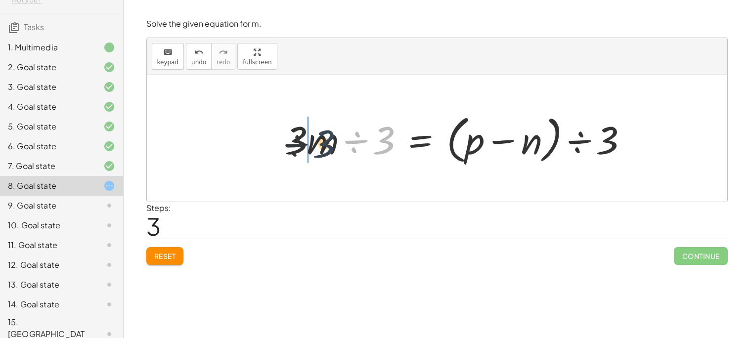
drag, startPoint x: 387, startPoint y: 146, endPoint x: 317, endPoint y: 151, distance: 70.3
click at [317, 151] on div at bounding box center [460, 138] width 361 height 57
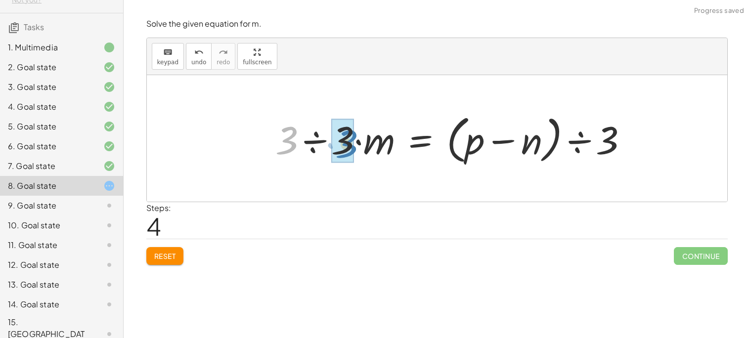
drag, startPoint x: 291, startPoint y: 145, endPoint x: 352, endPoint y: 148, distance: 61.4
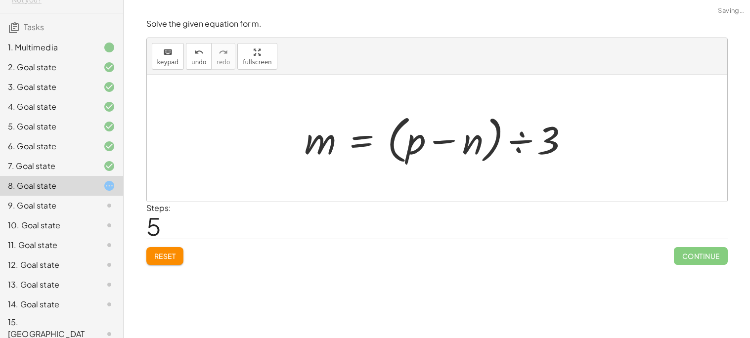
click at [521, 144] on div at bounding box center [440, 138] width 282 height 57
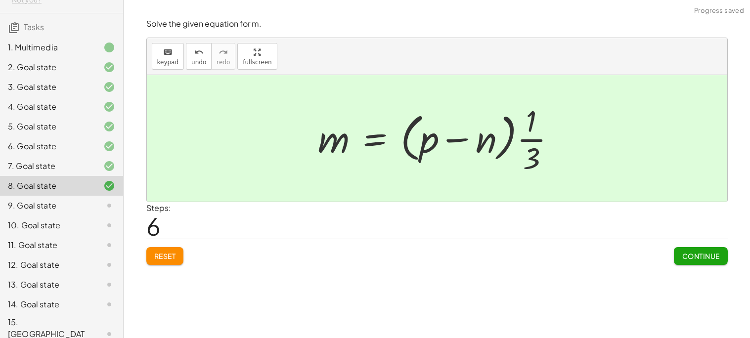
click at [705, 255] on span "Continue" at bounding box center [700, 255] width 38 height 9
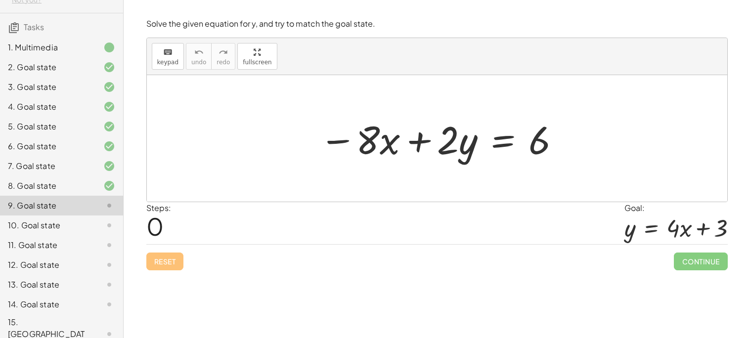
click at [500, 143] on div at bounding box center [440, 138] width 252 height 51
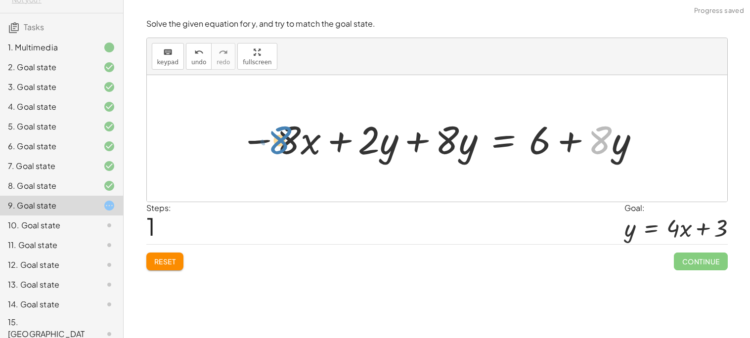
drag, startPoint x: 601, startPoint y: 153, endPoint x: 282, endPoint y: 152, distance: 319.7
click at [282, 152] on div at bounding box center [440, 138] width 411 height 51
drag, startPoint x: 288, startPoint y: 144, endPoint x: 611, endPoint y: 148, distance: 322.6
click at [611, 148] on div at bounding box center [440, 138] width 411 height 51
drag, startPoint x: 439, startPoint y: 140, endPoint x: 281, endPoint y: 138, distance: 158.6
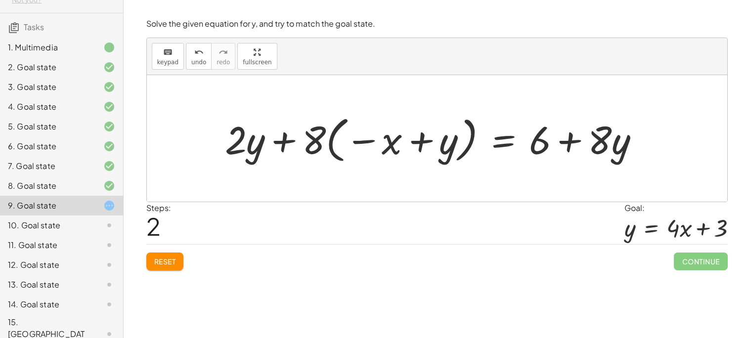
click at [255, 149] on div at bounding box center [436, 138] width 432 height 55
drag, startPoint x: 251, startPoint y: 150, endPoint x: 535, endPoint y: 147, distance: 283.1
click at [479, 152] on div at bounding box center [436, 138] width 432 height 55
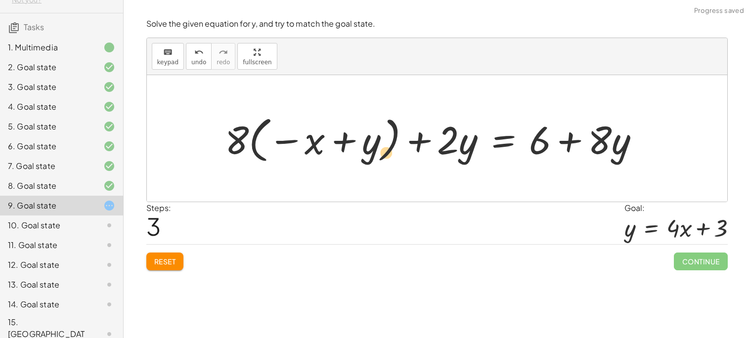
drag, startPoint x: 620, startPoint y: 142, endPoint x: 360, endPoint y: 155, distance: 259.7
click at [360, 155] on div at bounding box center [436, 138] width 432 height 55
click at [0, 0] on div "Solve the given equation for y, and try to match the goal state. keyboard keypa…" at bounding box center [0, 0] width 0 height 0
click at [164, 257] on span "Reset" at bounding box center [165, 261] width 22 height 9
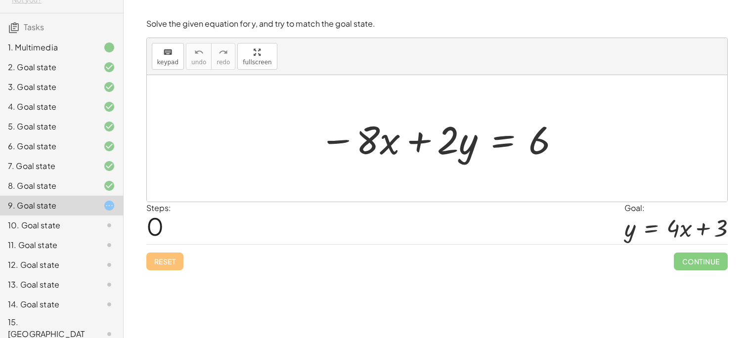
click at [501, 143] on div at bounding box center [440, 138] width 252 height 51
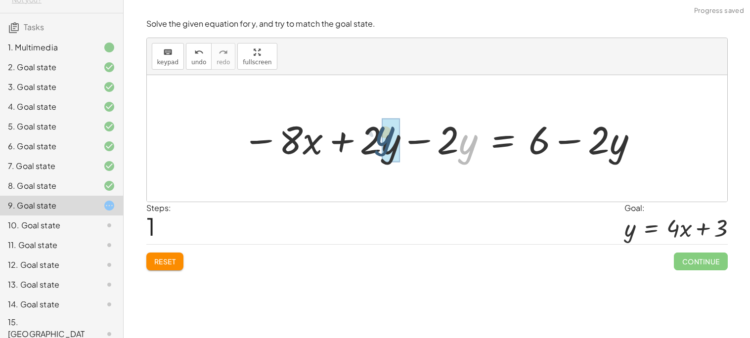
drag, startPoint x: 459, startPoint y: 150, endPoint x: 368, endPoint y: 143, distance: 91.7
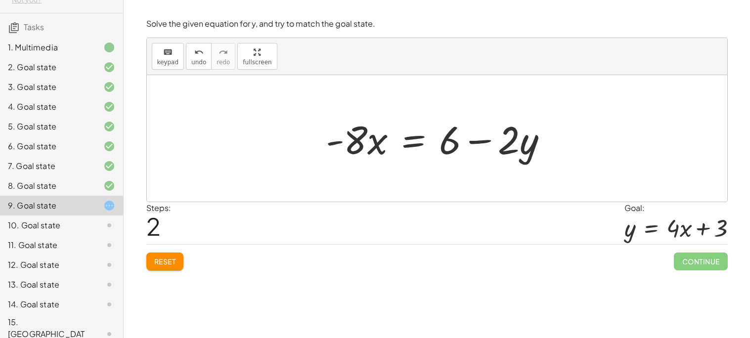
click at [480, 145] on div at bounding box center [441, 138] width 240 height 51
click at [420, 143] on div at bounding box center [441, 138] width 240 height 51
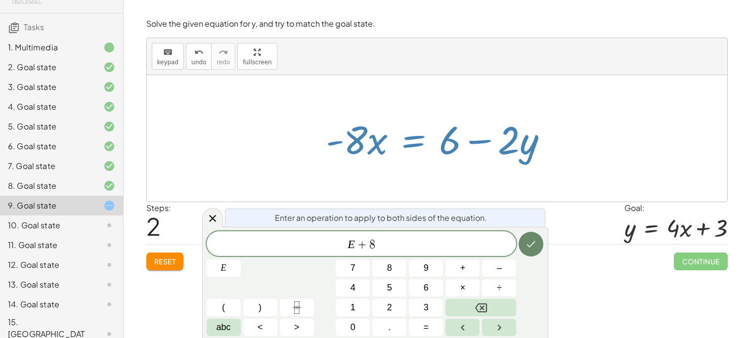
click at [527, 243] on icon "Done" at bounding box center [531, 244] width 12 height 12
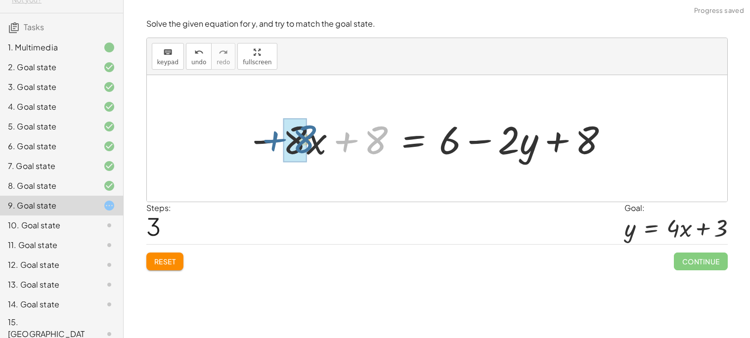
drag, startPoint x: 367, startPoint y: 144, endPoint x: 296, endPoint y: 145, distance: 70.7
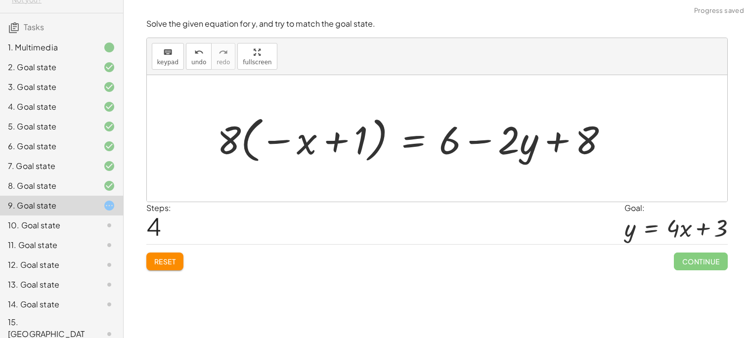
click at [313, 147] on div at bounding box center [416, 138] width 409 height 55
drag, startPoint x: 590, startPoint y: 136, endPoint x: 583, endPoint y: 135, distance: 7.4
click at [583, 135] on div at bounding box center [416, 138] width 409 height 55
drag, startPoint x: 452, startPoint y: 150, endPoint x: 366, endPoint y: 149, distance: 85.5
click at [366, 149] on div at bounding box center [416, 138] width 409 height 55
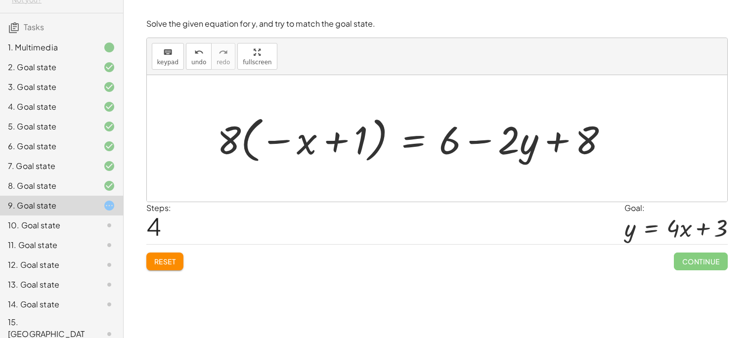
click at [169, 262] on span "Reset" at bounding box center [165, 261] width 22 height 9
click at [169, 262] on div "Reset Continue" at bounding box center [436, 257] width 581 height 26
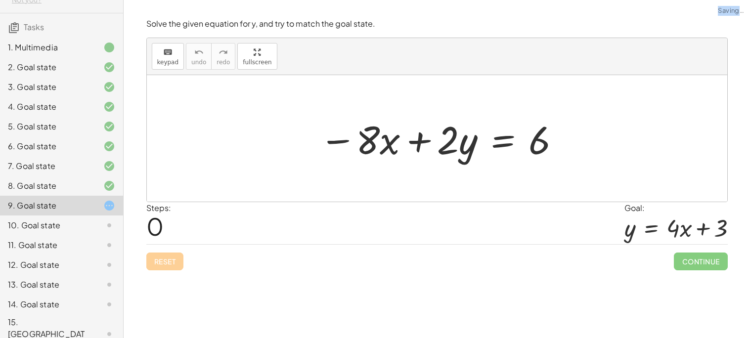
click at [169, 262] on div "Reset Continue" at bounding box center [436, 257] width 581 height 26
click at [498, 142] on div at bounding box center [440, 138] width 252 height 51
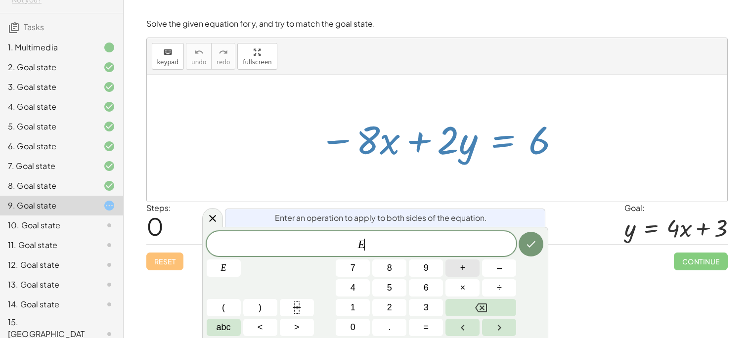
click at [463, 268] on span "+" at bounding box center [462, 267] width 5 height 13
click at [392, 267] on button "8" at bounding box center [389, 267] width 34 height 17
click at [532, 242] on icon "Done" at bounding box center [531, 244] width 12 height 12
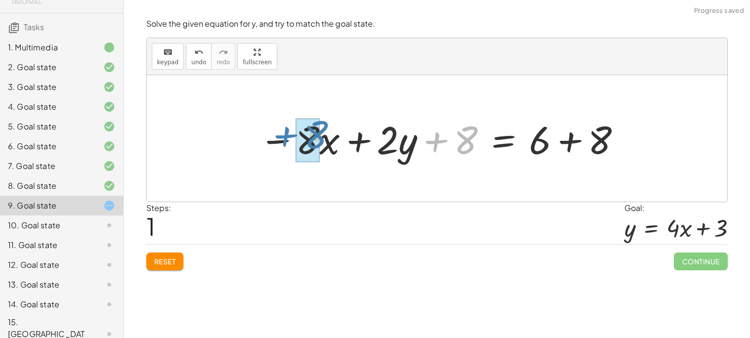
drag, startPoint x: 452, startPoint y: 137, endPoint x: 305, endPoint y: 136, distance: 146.7
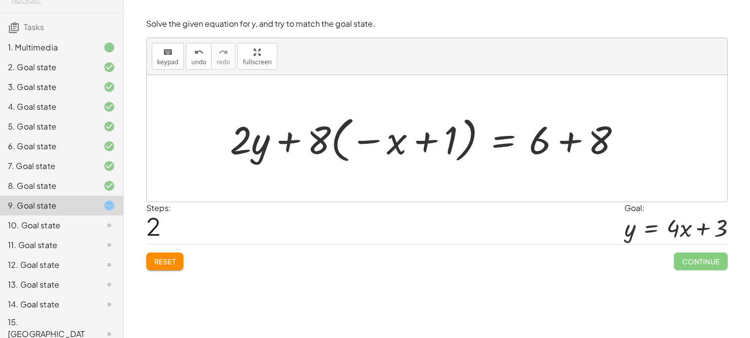
click at [395, 148] on div at bounding box center [429, 138] width 409 height 55
drag, startPoint x: 395, startPoint y: 148, endPoint x: 321, endPoint y: 143, distance: 73.8
click at [321, 143] on div at bounding box center [429, 138] width 409 height 55
drag, startPoint x: 316, startPoint y: 143, endPoint x: 399, endPoint y: 153, distance: 84.1
click at [399, 153] on div at bounding box center [429, 138] width 409 height 55
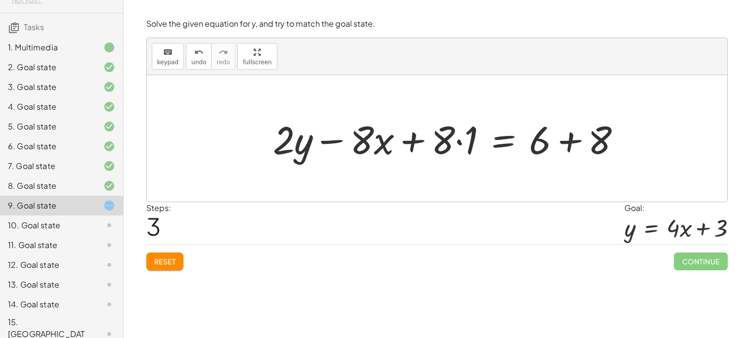
click at [505, 147] on div at bounding box center [451, 138] width 366 height 51
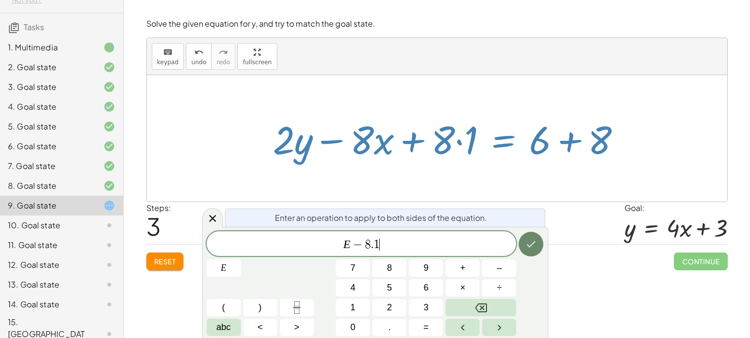
click at [532, 245] on icon "Done" at bounding box center [531, 244] width 12 height 12
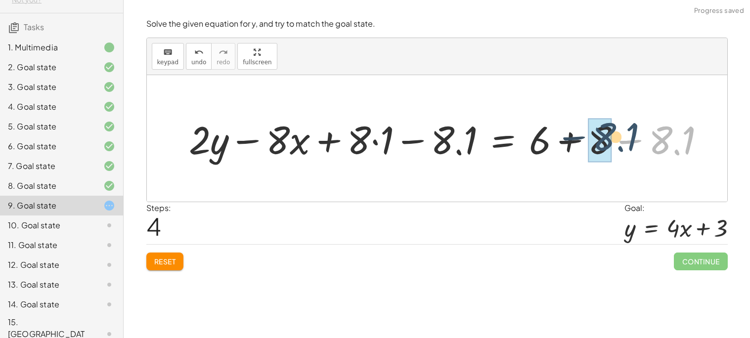
drag, startPoint x: 660, startPoint y: 146, endPoint x: 594, endPoint y: 143, distance: 66.3
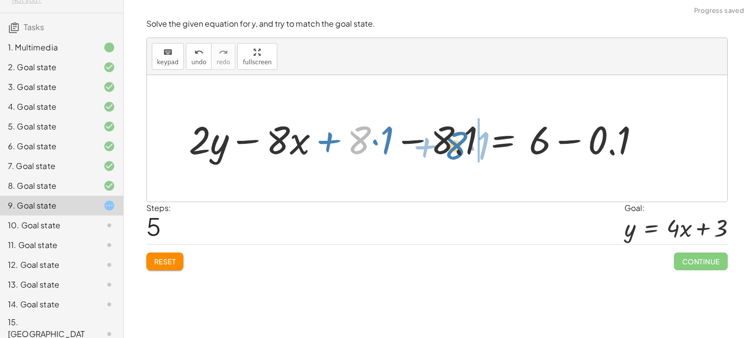
drag, startPoint x: 355, startPoint y: 135, endPoint x: 452, endPoint y: 140, distance: 96.9
click at [452, 140] on div at bounding box center [418, 138] width 469 height 51
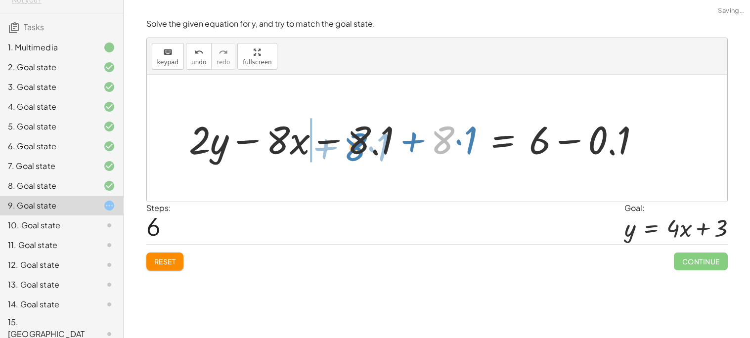
drag, startPoint x: 451, startPoint y: 137, endPoint x: 359, endPoint y: 145, distance: 91.7
click at [359, 145] on div at bounding box center [418, 138] width 469 height 51
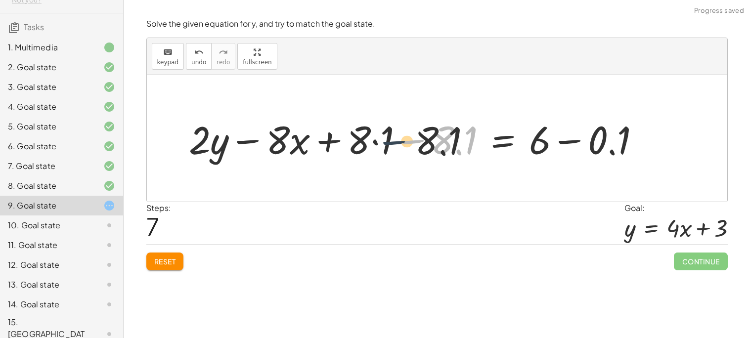
drag, startPoint x: 427, startPoint y: 138, endPoint x: 368, endPoint y: 142, distance: 59.4
click at [368, 142] on div at bounding box center [418, 138] width 469 height 51
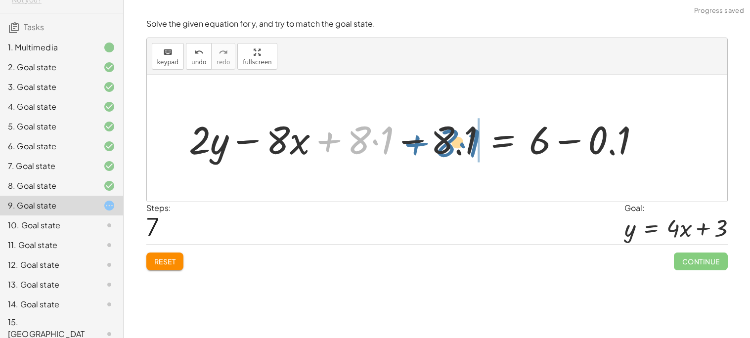
drag, startPoint x: 343, startPoint y: 137, endPoint x: 437, endPoint y: 137, distance: 93.9
click at [437, 137] on div at bounding box center [418, 138] width 469 height 51
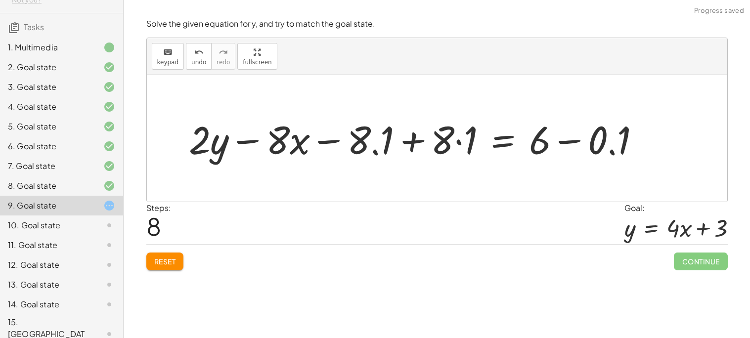
click at [160, 266] on span "Reset" at bounding box center [165, 261] width 22 height 9
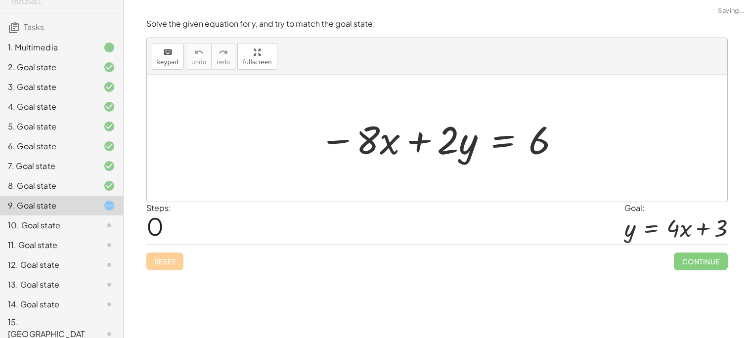
click at [160, 266] on div "Reset Continue" at bounding box center [436, 257] width 581 height 26
click at [81, 225] on div "10. Goal state" at bounding box center [48, 225] width 80 height 12
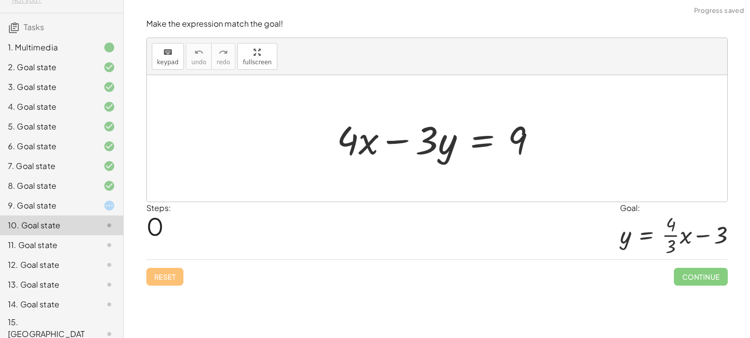
click at [69, 275] on div "11. Goal state" at bounding box center [61, 285] width 123 height 20
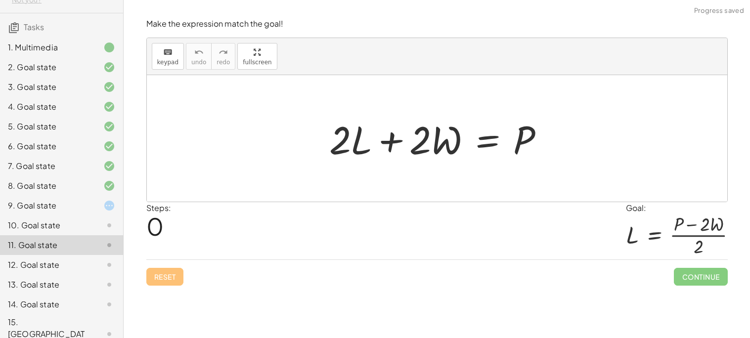
click at [72, 305] on div "14. Goal state" at bounding box center [48, 304] width 80 height 12
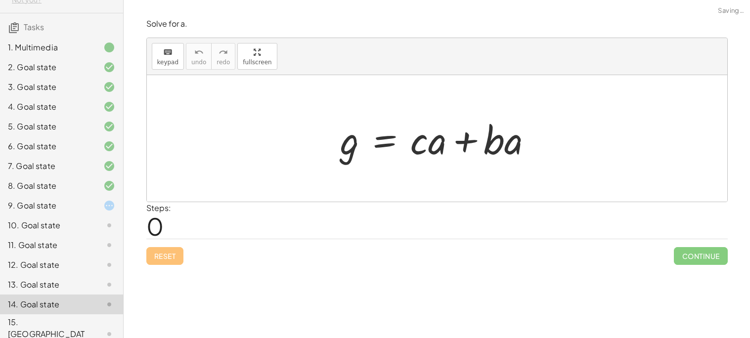
click at [77, 322] on div "15. [GEOGRAPHIC_DATA]" at bounding box center [48, 334] width 80 height 36
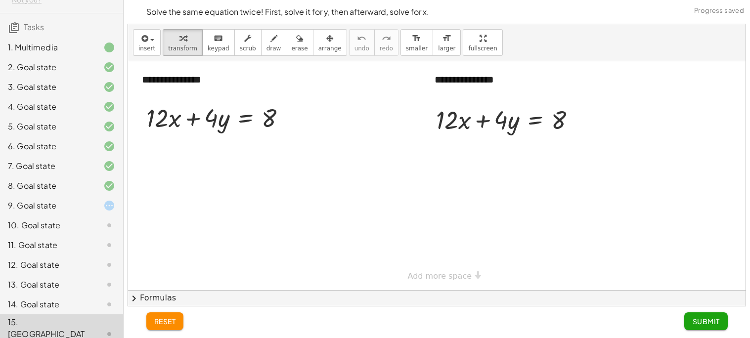
click at [70, 314] on div "13. Goal state" at bounding box center [61, 334] width 123 height 40
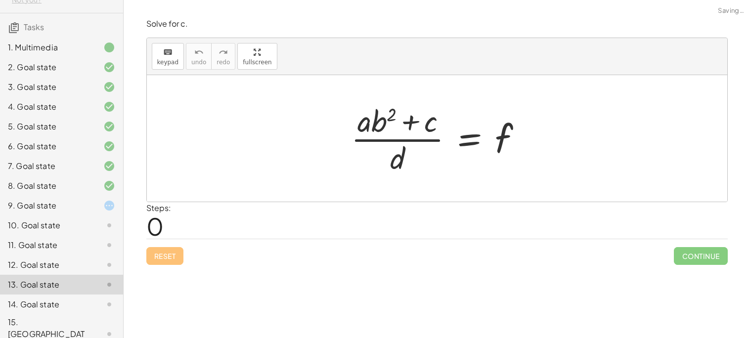
click at [60, 266] on div "12. Goal state" at bounding box center [48, 265] width 80 height 12
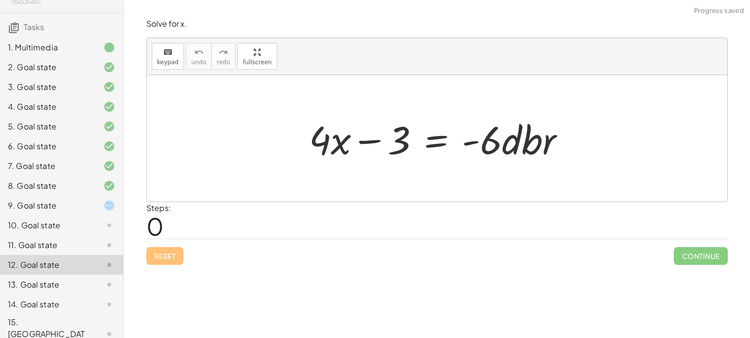
click at [70, 235] on div "9. Goal state" at bounding box center [61, 245] width 123 height 20
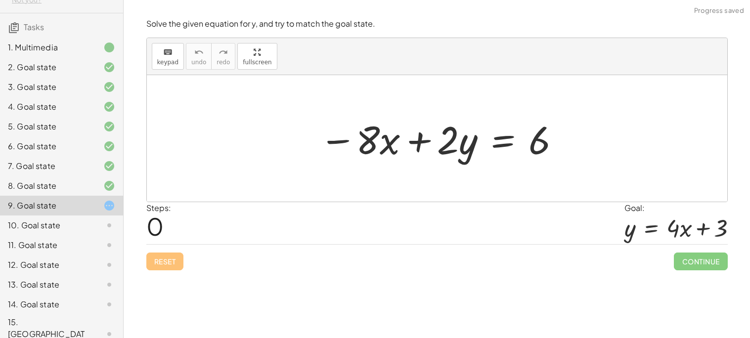
click at [512, 136] on div at bounding box center [440, 138] width 252 height 51
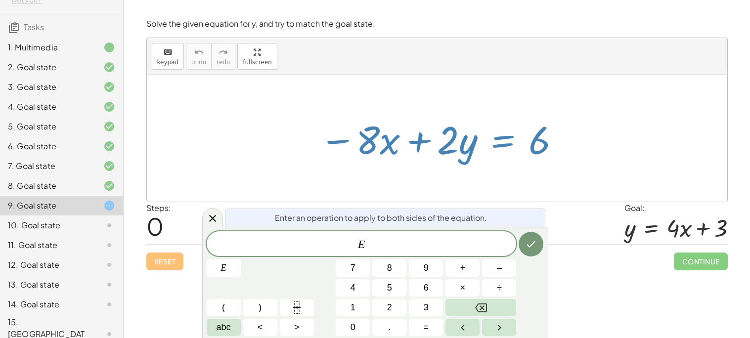
click at [570, 259] on div "Reset Continue" at bounding box center [436, 257] width 581 height 26
click at [217, 217] on icon at bounding box center [213, 218] width 12 height 12
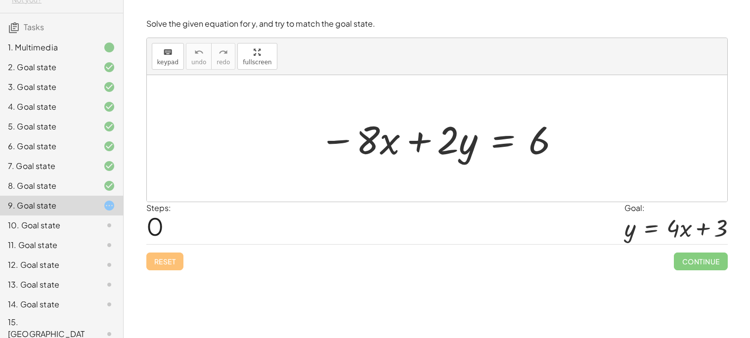
click at [498, 143] on div at bounding box center [440, 138] width 252 height 51
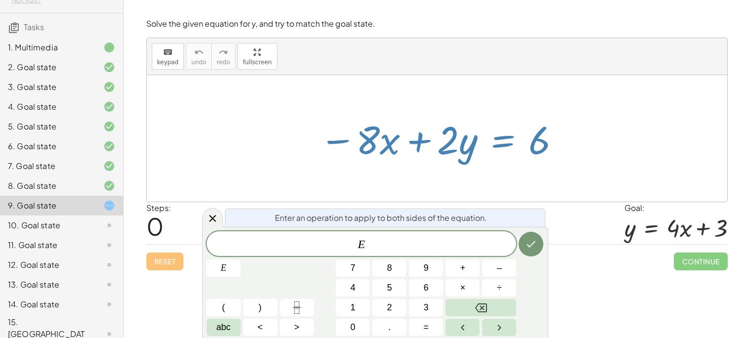
click at [436, 244] on span "E" at bounding box center [362, 245] width 310 height 14
click at [464, 268] on span "+" at bounding box center [462, 267] width 5 height 13
click at [390, 275] on button "8" at bounding box center [389, 267] width 34 height 17
click at [532, 237] on button "Done" at bounding box center [530, 244] width 25 height 25
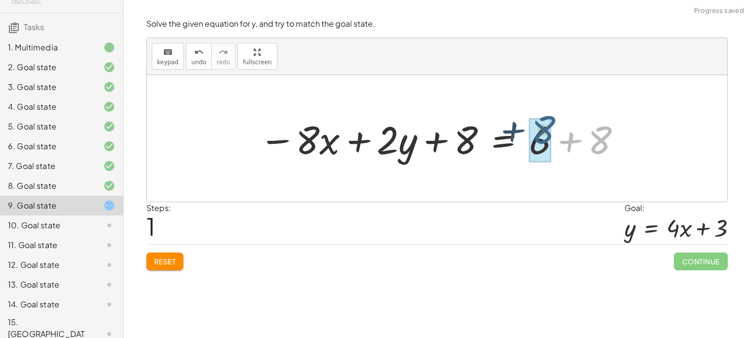
drag, startPoint x: 597, startPoint y: 155, endPoint x: 541, endPoint y: 150, distance: 56.0
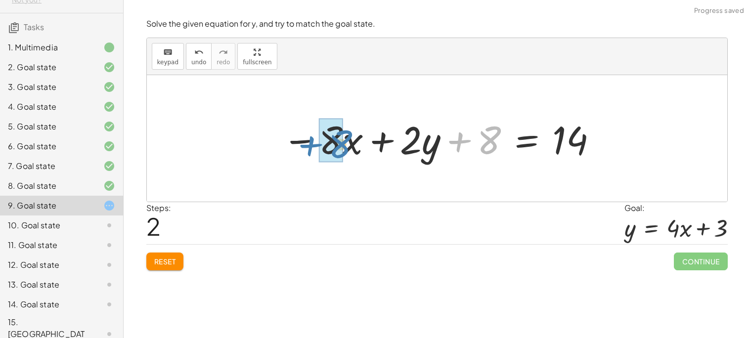
drag, startPoint x: 484, startPoint y: 146, endPoint x: 332, endPoint y: 149, distance: 152.2
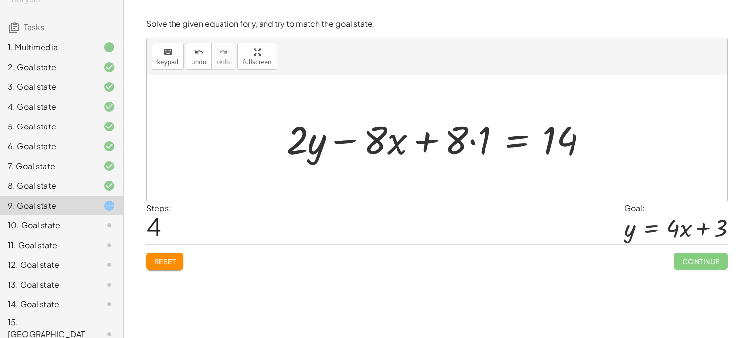
click at [519, 144] on div at bounding box center [440, 138] width 319 height 51
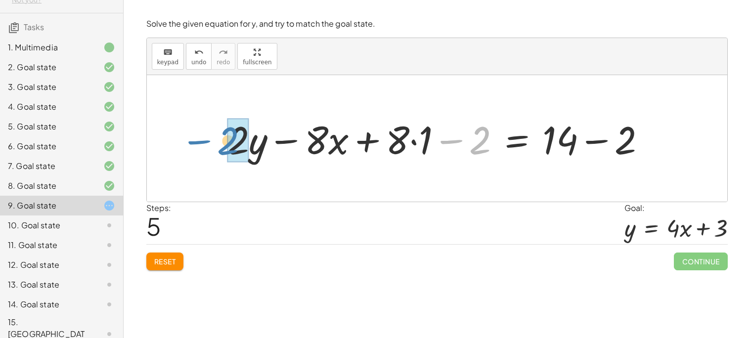
drag, startPoint x: 478, startPoint y: 145, endPoint x: 225, endPoint y: 145, distance: 253.0
click at [225, 145] on div at bounding box center [440, 138] width 436 height 51
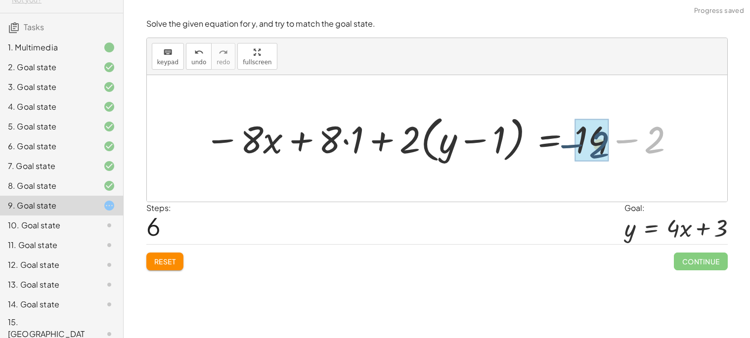
drag, startPoint x: 655, startPoint y: 134, endPoint x: 599, endPoint y: 139, distance: 56.5
click at [342, 144] on div at bounding box center [412, 138] width 425 height 55
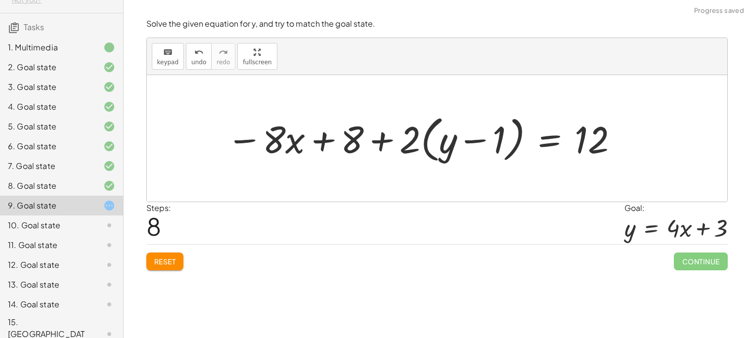
click at [422, 142] on div at bounding box center [423, 138] width 403 height 55
click at [416, 142] on div at bounding box center [423, 138] width 403 height 55
click at [449, 140] on div at bounding box center [423, 138] width 403 height 55
drag, startPoint x: 412, startPoint y: 145, endPoint x: 451, endPoint y: 151, distance: 39.4
click at [451, 151] on div at bounding box center [423, 138] width 403 height 55
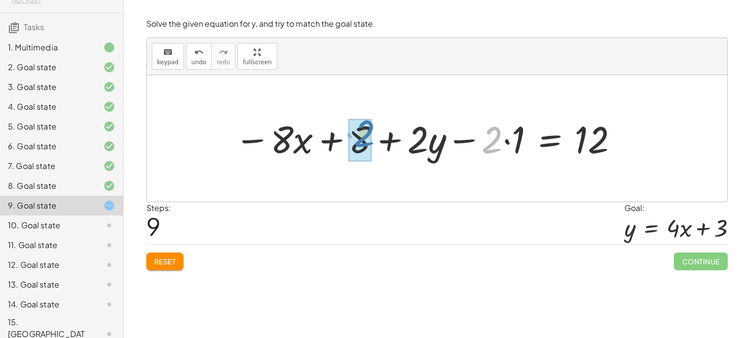
drag, startPoint x: 497, startPoint y: 144, endPoint x: 367, endPoint y: 140, distance: 130.0
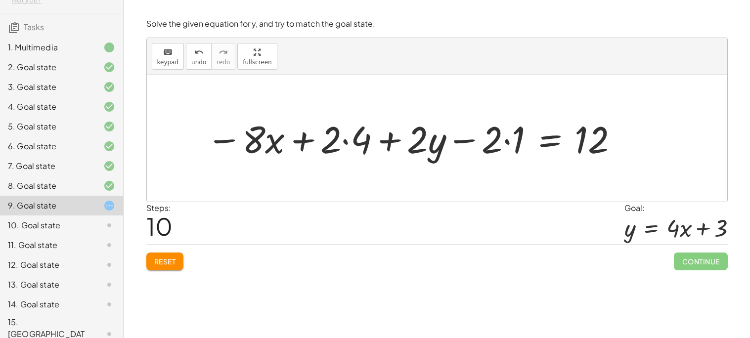
click at [552, 145] on div at bounding box center [413, 138] width 423 height 49
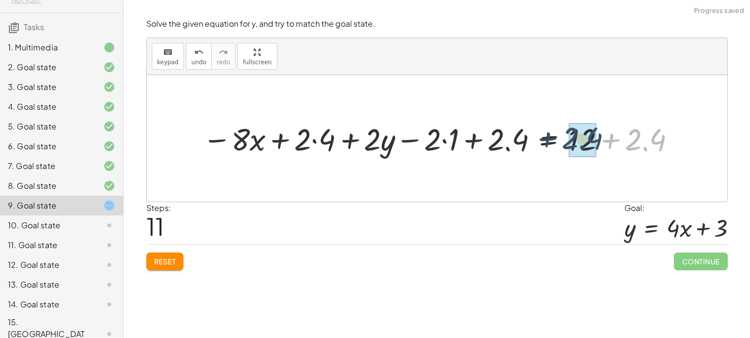
drag, startPoint x: 642, startPoint y: 144, endPoint x: 577, endPoint y: 143, distance: 65.2
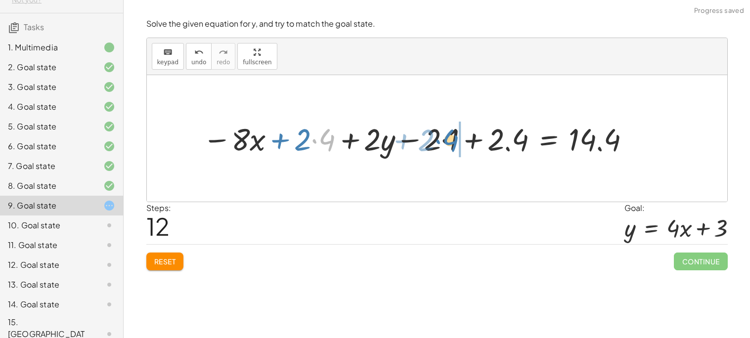
drag, startPoint x: 324, startPoint y: 142, endPoint x: 447, endPoint y: 141, distance: 123.5
click at [447, 141] on div at bounding box center [418, 138] width 440 height 41
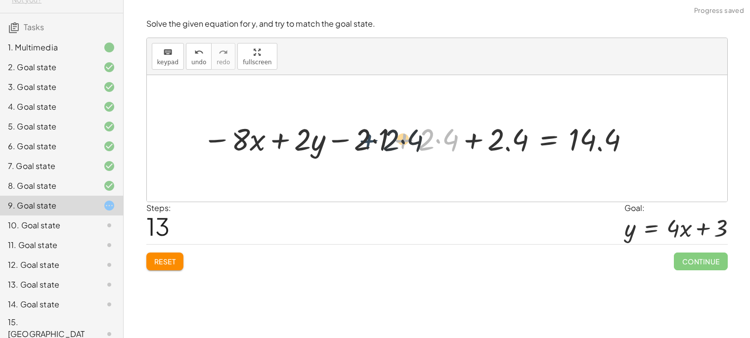
drag, startPoint x: 415, startPoint y: 143, endPoint x: 376, endPoint y: 143, distance: 39.0
click at [376, 143] on div at bounding box center [418, 138] width 440 height 41
click at [164, 262] on span "Reset" at bounding box center [165, 261] width 22 height 9
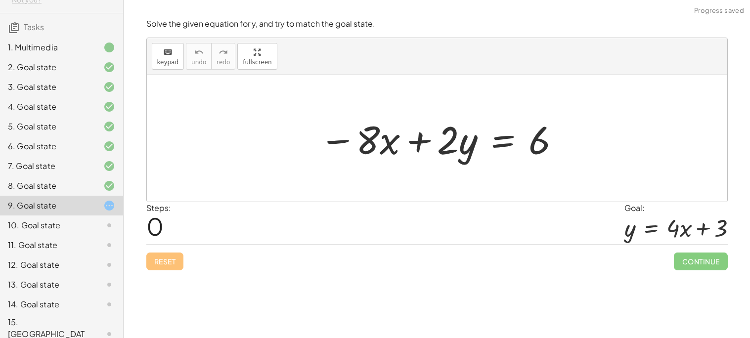
click at [500, 137] on div at bounding box center [440, 138] width 252 height 51
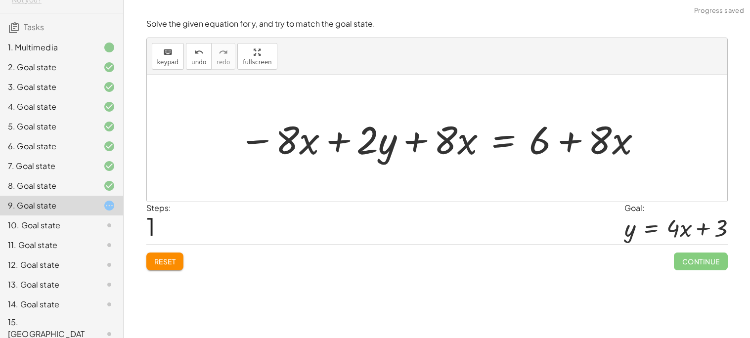
click at [604, 148] on div at bounding box center [441, 138] width 414 height 51
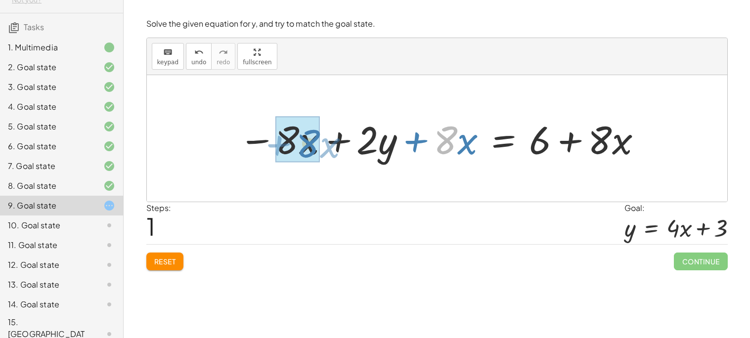
drag, startPoint x: 440, startPoint y: 142, endPoint x: 295, endPoint y: 146, distance: 145.3
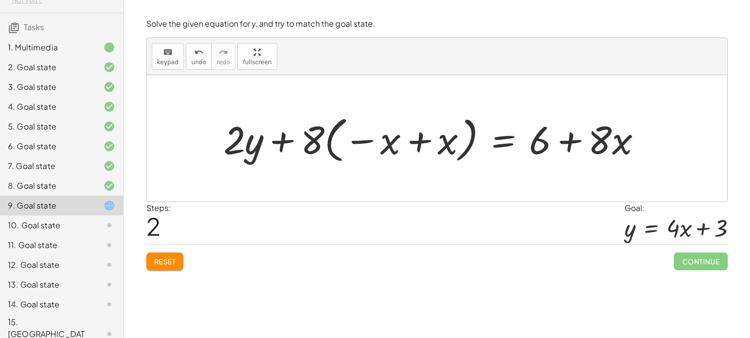
click at [417, 142] on div at bounding box center [436, 138] width 436 height 55
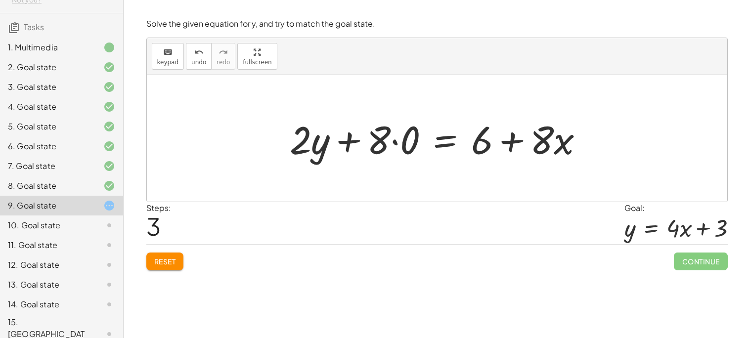
click at [394, 141] on div at bounding box center [440, 138] width 311 height 51
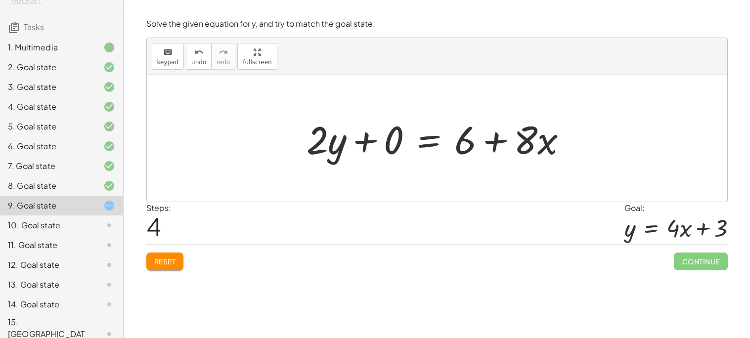
click at [490, 139] on div at bounding box center [440, 138] width 278 height 51
click at [359, 142] on div at bounding box center [440, 138] width 278 height 51
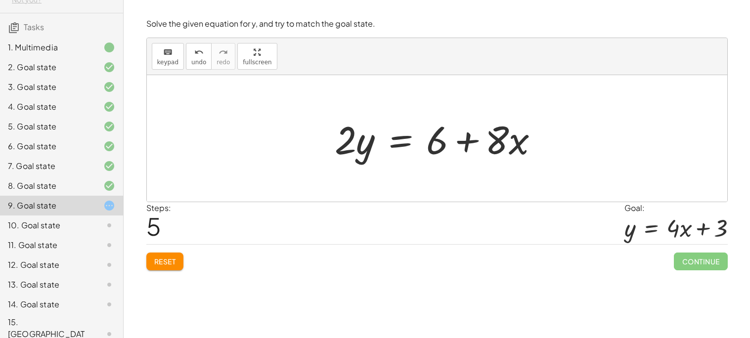
click at [411, 142] on div at bounding box center [441, 138] width 222 height 51
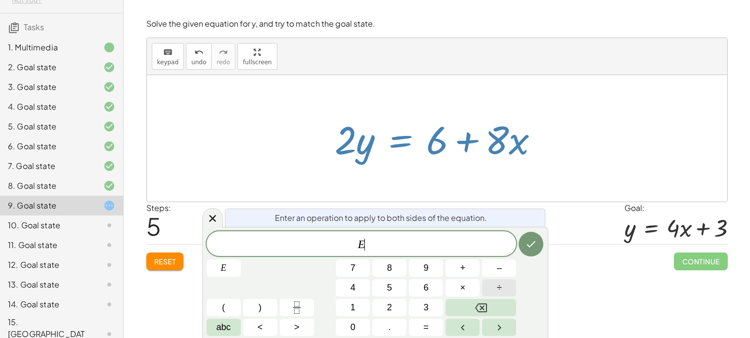
click at [501, 284] on button "÷" at bounding box center [499, 287] width 34 height 17
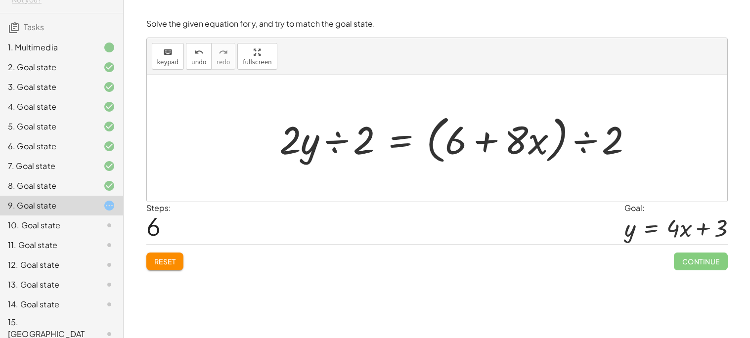
click at [343, 141] on div at bounding box center [460, 138] width 372 height 57
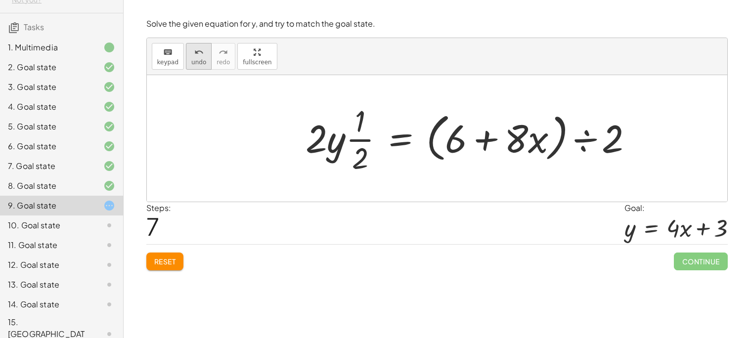
click at [197, 55] on icon "undo" at bounding box center [198, 52] width 9 height 12
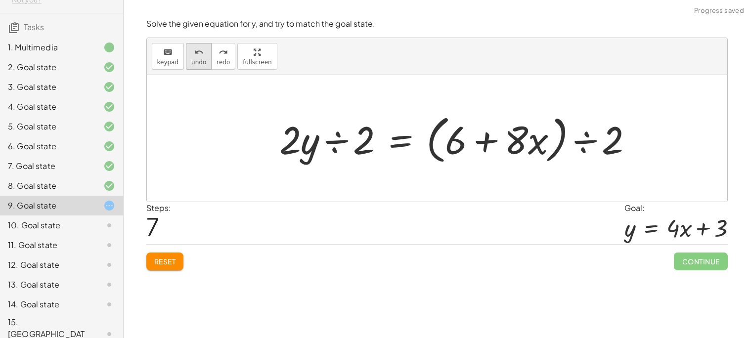
click at [191, 50] on div "undo" at bounding box center [198, 52] width 15 height 12
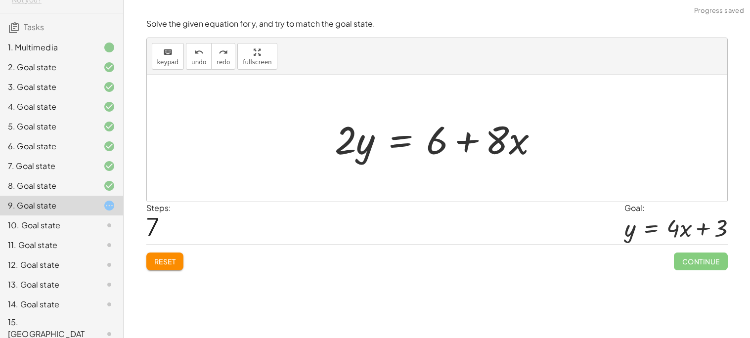
click at [398, 133] on div at bounding box center [441, 138] width 222 height 51
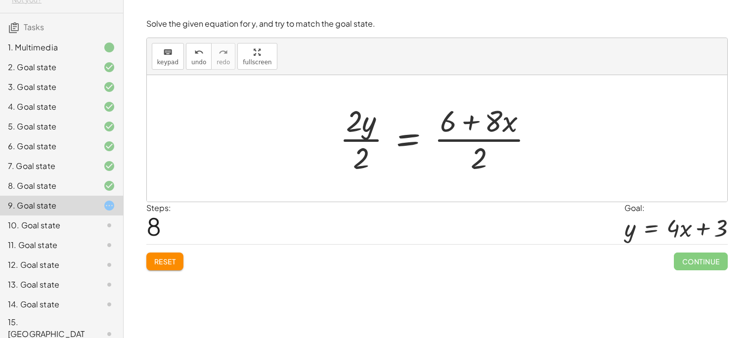
click at [351, 140] on div at bounding box center [439, 138] width 211 height 76
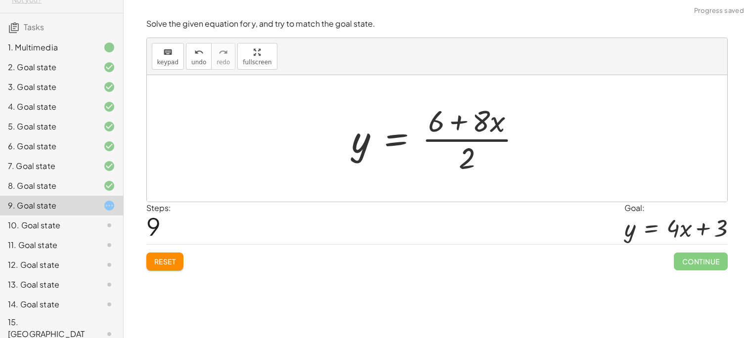
click at [460, 140] on div at bounding box center [440, 138] width 187 height 76
drag, startPoint x: 465, startPoint y: 160, endPoint x: 455, endPoint y: 119, distance: 42.9
click at [455, 119] on div at bounding box center [440, 138] width 187 height 76
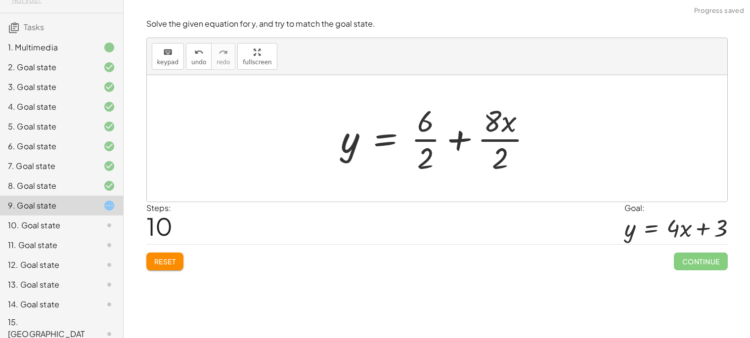
click at [424, 142] on div at bounding box center [440, 138] width 209 height 76
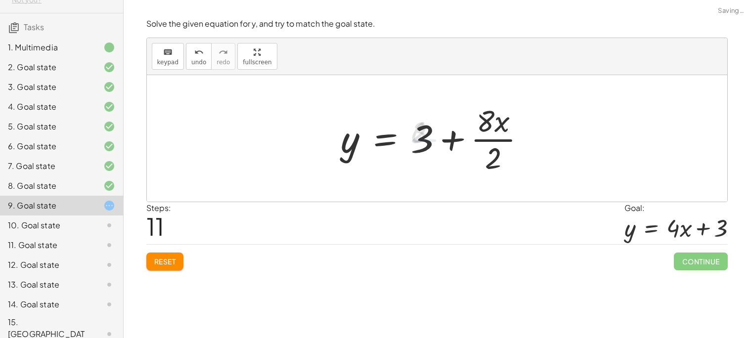
click at [491, 141] on div at bounding box center [437, 138] width 203 height 76
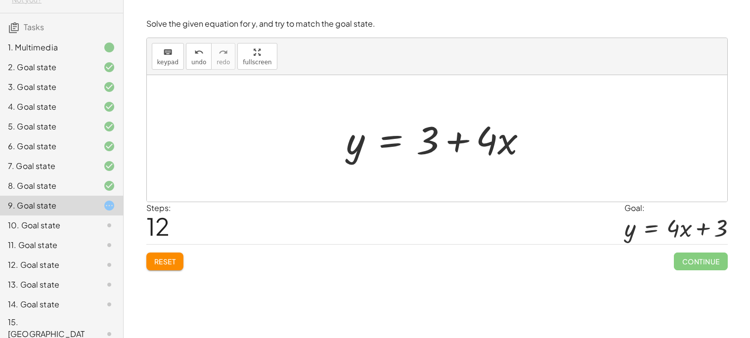
click at [393, 144] on div at bounding box center [440, 138] width 199 height 51
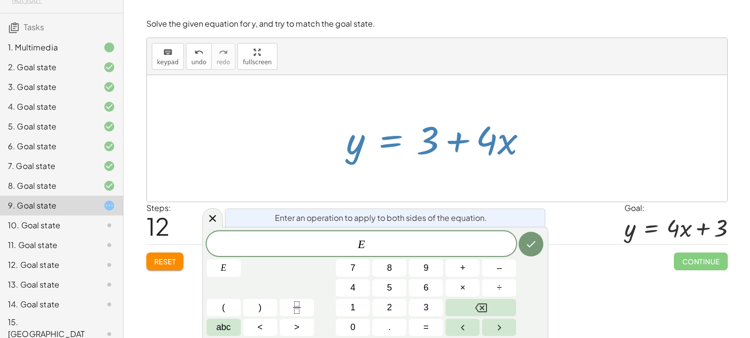
drag, startPoint x: 489, startPoint y: 150, endPoint x: 392, endPoint y: 158, distance: 97.1
click at [392, 158] on div at bounding box center [440, 138] width 199 height 51
click at [528, 242] on icon "Done" at bounding box center [531, 244] width 12 height 12
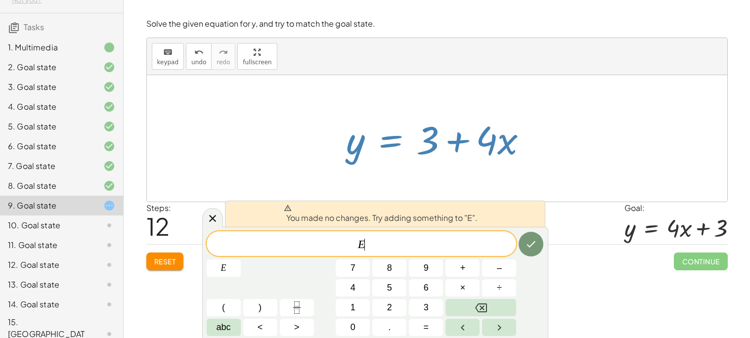
click at [636, 305] on div "Welcome to Graspable Math 👋 Graspable Math lets you use touch or mouse gestures…" at bounding box center [437, 169] width 626 height 338
click at [214, 221] on icon at bounding box center [213, 218] width 12 height 12
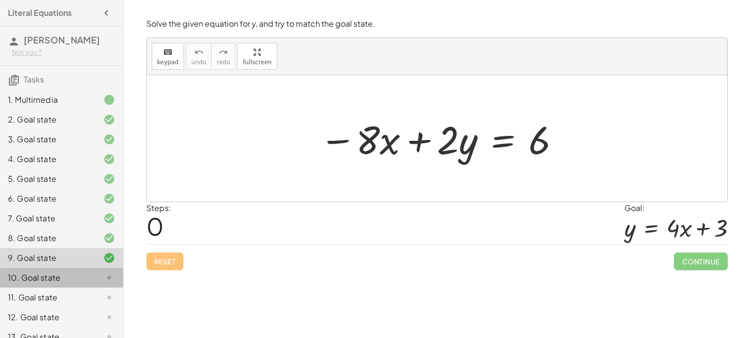
click at [108, 277] on icon at bounding box center [109, 278] width 12 height 12
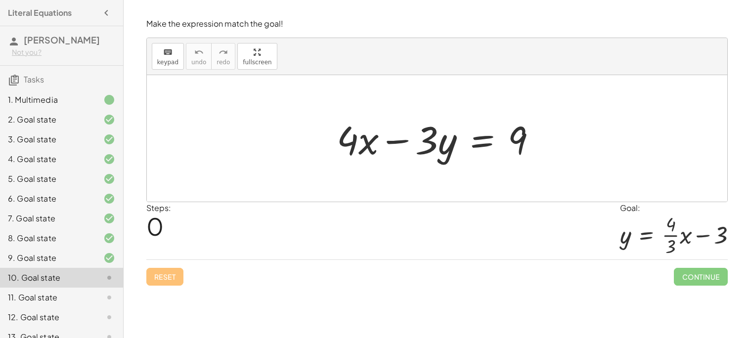
click at [486, 140] on div at bounding box center [441, 138] width 218 height 51
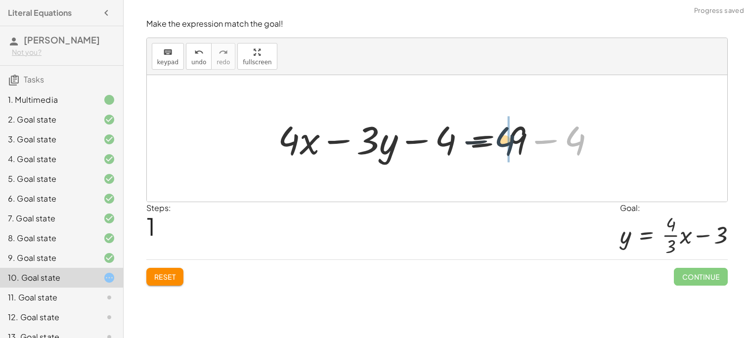
drag, startPoint x: 567, startPoint y: 136, endPoint x: 490, endPoint y: 136, distance: 77.1
click at [490, 136] on div at bounding box center [440, 138] width 335 height 51
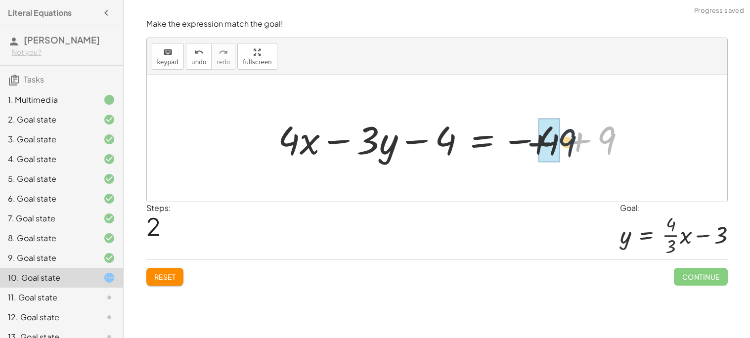
drag, startPoint x: 605, startPoint y: 136, endPoint x: 553, endPoint y: 138, distance: 52.4
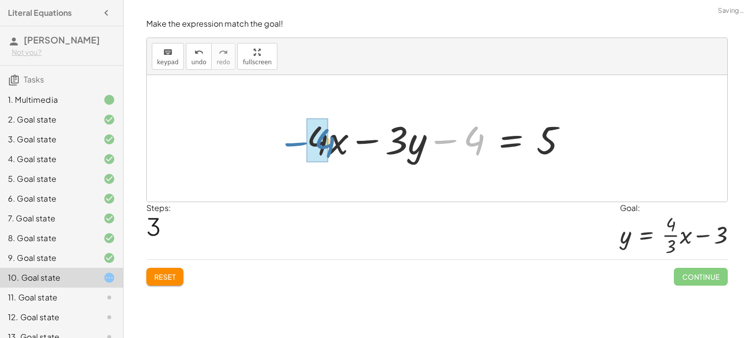
drag, startPoint x: 463, startPoint y: 140, endPoint x: 313, endPoint y: 141, distance: 150.7
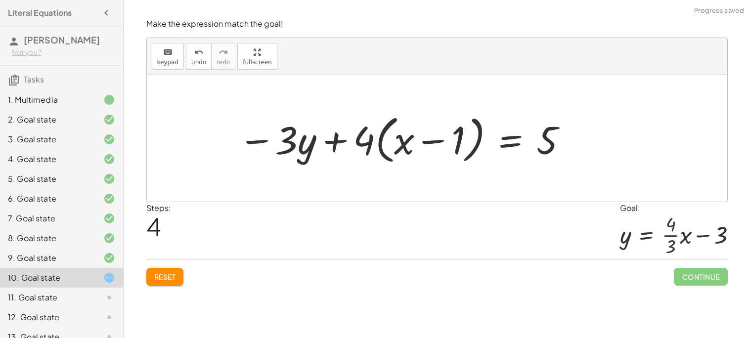
click at [404, 140] on div at bounding box center [403, 138] width 340 height 57
click at [435, 137] on div at bounding box center [403, 138] width 340 height 57
click at [372, 134] on div at bounding box center [403, 138] width 340 height 57
click at [424, 139] on div at bounding box center [403, 138] width 340 height 57
click at [333, 142] on div at bounding box center [403, 138] width 340 height 57
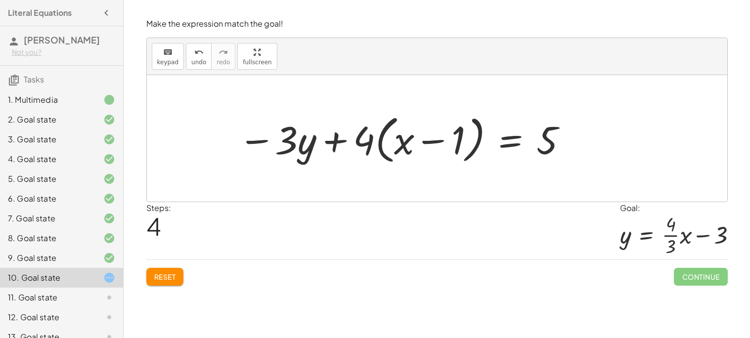
click at [262, 142] on div at bounding box center [403, 138] width 340 height 57
click at [336, 146] on div at bounding box center [403, 138] width 340 height 57
click at [425, 153] on div at bounding box center [403, 138] width 340 height 57
click at [388, 143] on div at bounding box center [403, 138] width 340 height 57
click at [366, 139] on div at bounding box center [403, 138] width 340 height 57
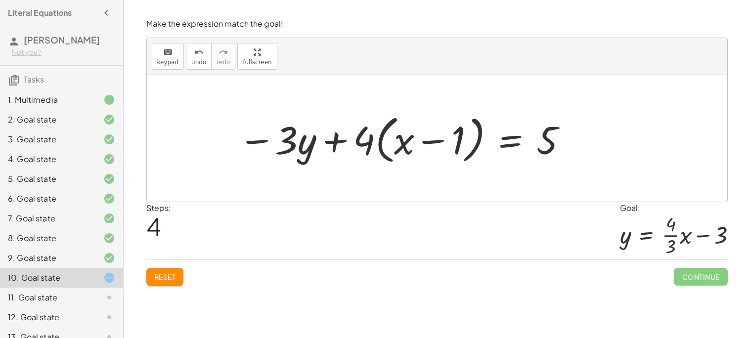
click at [504, 147] on div at bounding box center [403, 138] width 340 height 57
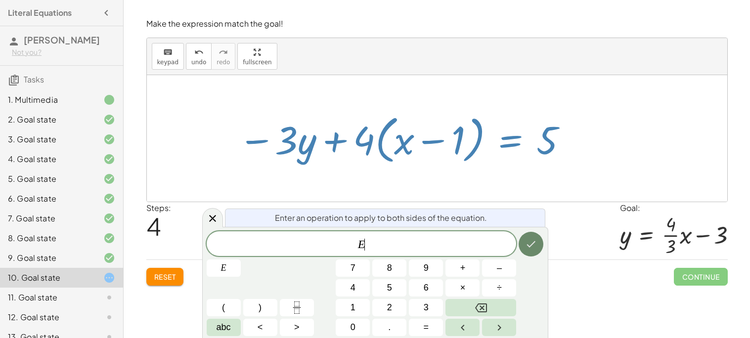
click at [527, 240] on icon "Done" at bounding box center [531, 244] width 12 height 12
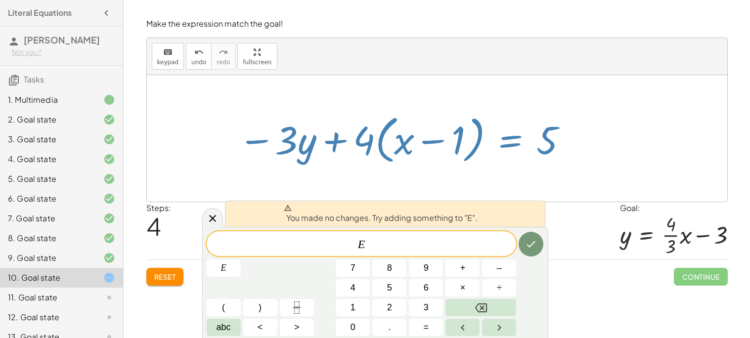
drag, startPoint x: 360, startPoint y: 147, endPoint x: 404, endPoint y: 148, distance: 44.5
click at [404, 148] on div at bounding box center [403, 138] width 340 height 57
click at [199, 211] on div "Steps: 4 Goal: y = + · · 4 · 3 · x − 3" at bounding box center [436, 231] width 581 height 58
click at [209, 217] on icon at bounding box center [213, 218] width 12 height 12
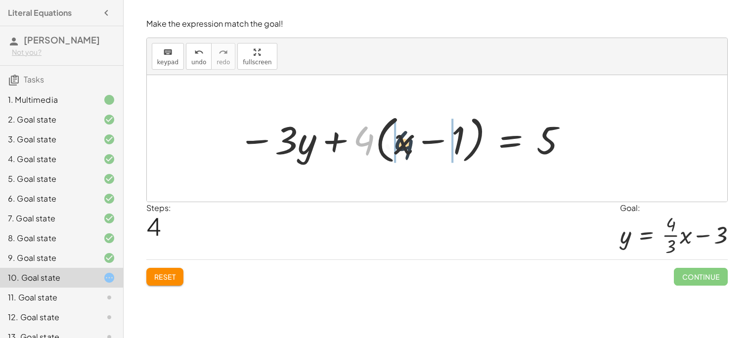
drag, startPoint x: 360, startPoint y: 135, endPoint x: 413, endPoint y: 139, distance: 53.0
click at [413, 139] on div at bounding box center [403, 138] width 340 height 57
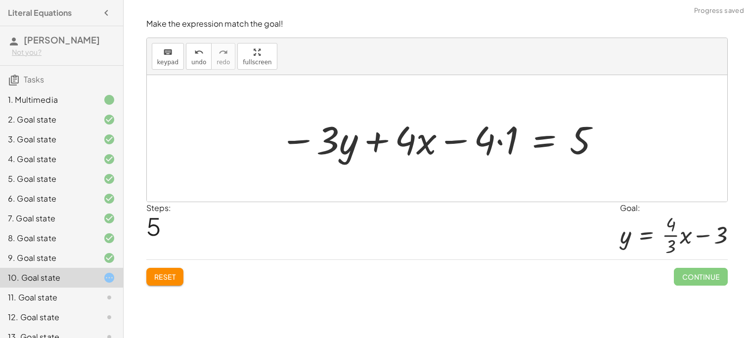
click at [376, 141] on div at bounding box center [441, 138] width 332 height 51
click at [474, 146] on div at bounding box center [441, 138] width 332 height 51
click at [504, 141] on div at bounding box center [441, 138] width 332 height 51
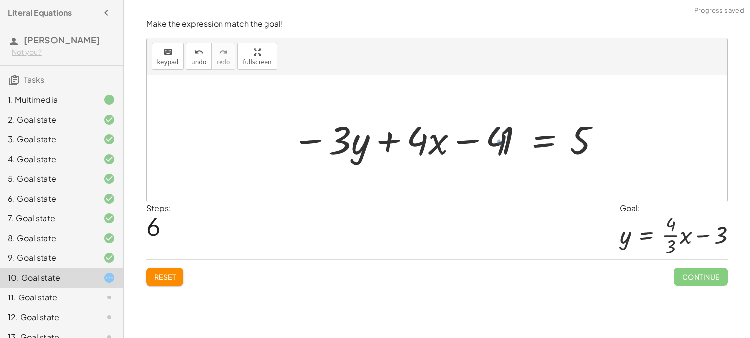
click at [451, 135] on div at bounding box center [451, 138] width 309 height 51
click at [536, 146] on div at bounding box center [440, 138] width 309 height 51
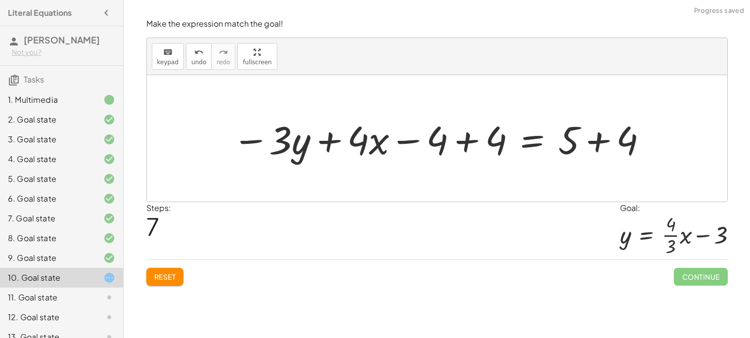
click at [463, 142] on div at bounding box center [440, 138] width 426 height 51
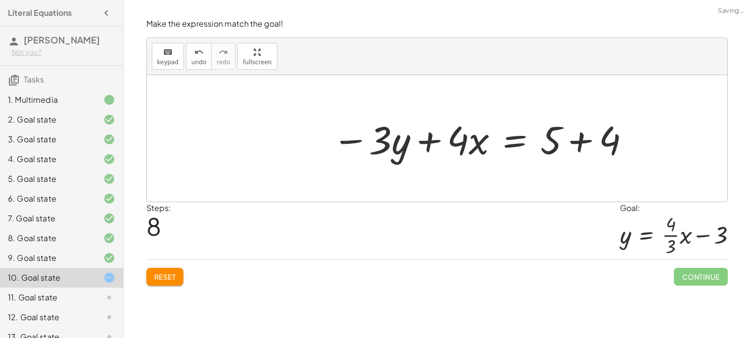
click at [598, 141] on div "+ · 4 · x − · 3 · y = 9 + · 4 · x − · 3 · y − 4 = + 9 − 4 + · 4 · x − · 3 · y −…" at bounding box center [437, 138] width 580 height 126
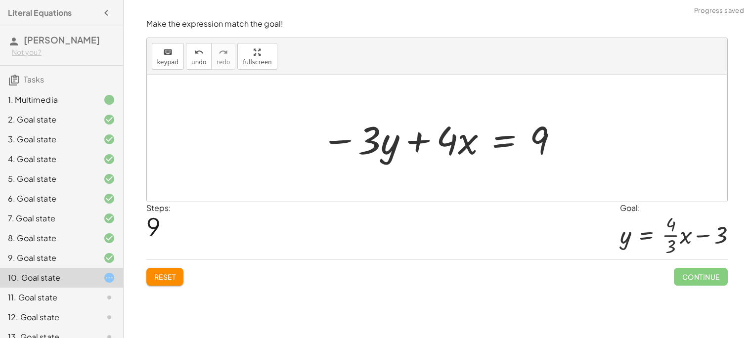
click at [502, 137] on div at bounding box center [440, 138] width 248 height 51
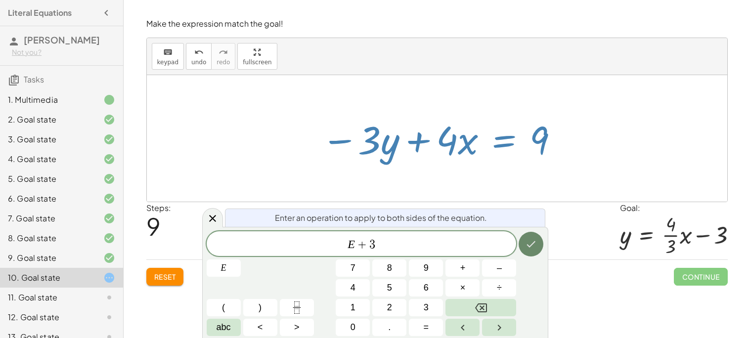
click at [525, 245] on icon "Done" at bounding box center [531, 244] width 12 height 12
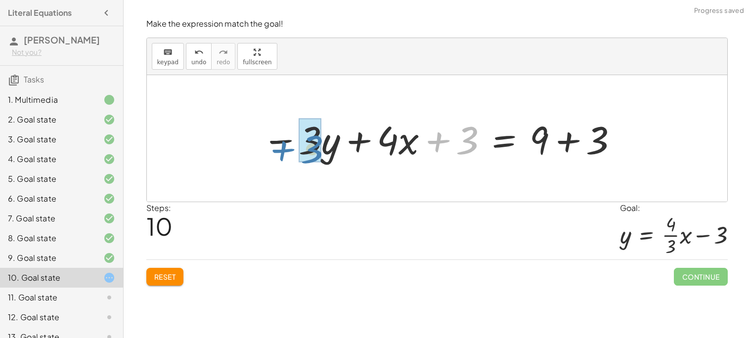
drag, startPoint x: 435, startPoint y: 138, endPoint x: 278, endPoint y: 143, distance: 157.2
click at [278, 143] on div at bounding box center [440, 138] width 367 height 51
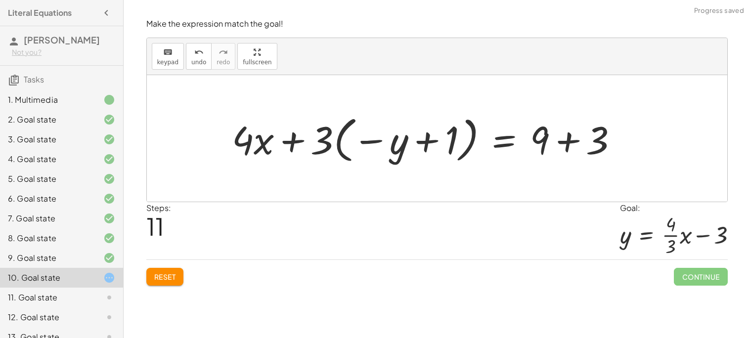
click at [427, 140] on div at bounding box center [429, 138] width 404 height 55
click at [327, 142] on div at bounding box center [429, 138] width 404 height 55
click at [296, 142] on div at bounding box center [429, 138] width 404 height 55
drag, startPoint x: 322, startPoint y: 142, endPoint x: 400, endPoint y: 153, distance: 79.2
click at [400, 153] on div at bounding box center [429, 138] width 404 height 55
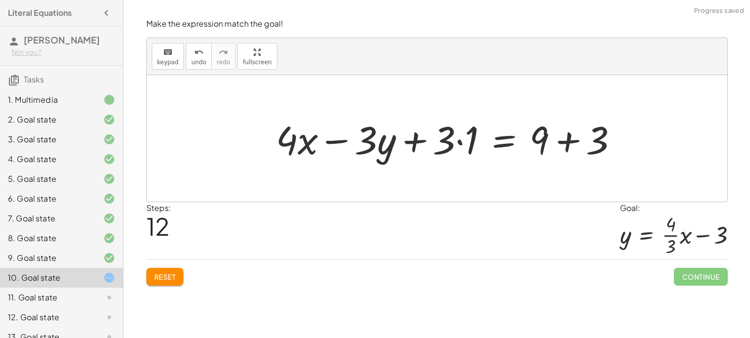
click at [570, 139] on div at bounding box center [451, 138] width 360 height 51
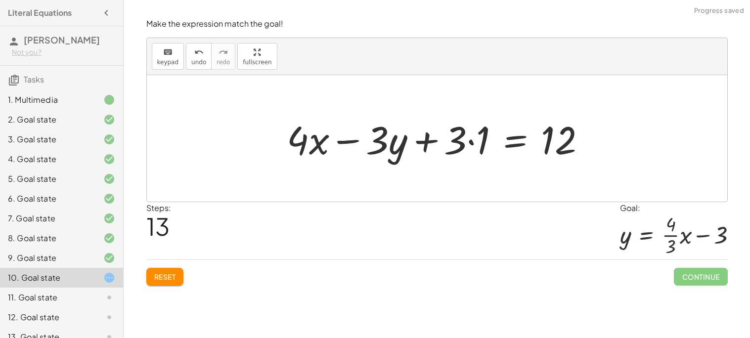
click at [428, 142] on div at bounding box center [440, 138] width 316 height 51
click at [531, 136] on div at bounding box center [440, 138] width 316 height 51
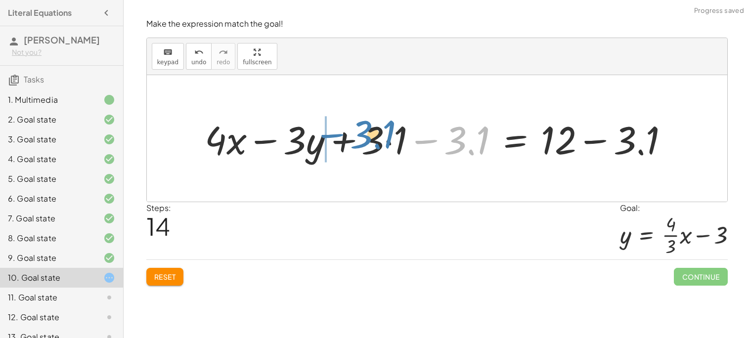
drag, startPoint x: 454, startPoint y: 138, endPoint x: 357, endPoint y: 132, distance: 96.5
click at [357, 132] on div at bounding box center [440, 138] width 481 height 51
drag, startPoint x: 429, startPoint y: 144, endPoint x: 344, endPoint y: 146, distance: 85.0
click at [344, 146] on div at bounding box center [440, 138] width 481 height 51
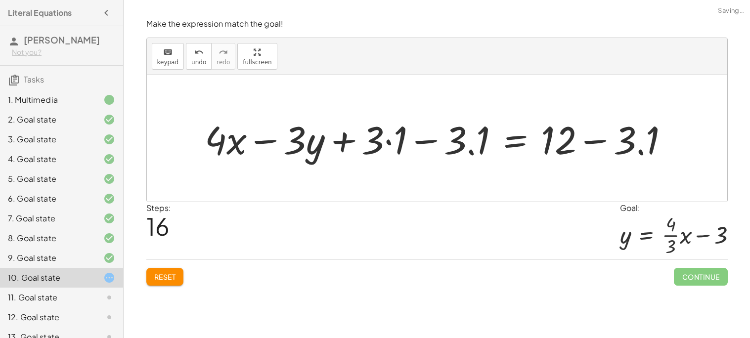
click at [597, 141] on div at bounding box center [440, 138] width 481 height 51
click at [424, 142] on div at bounding box center [408, 138] width 416 height 51
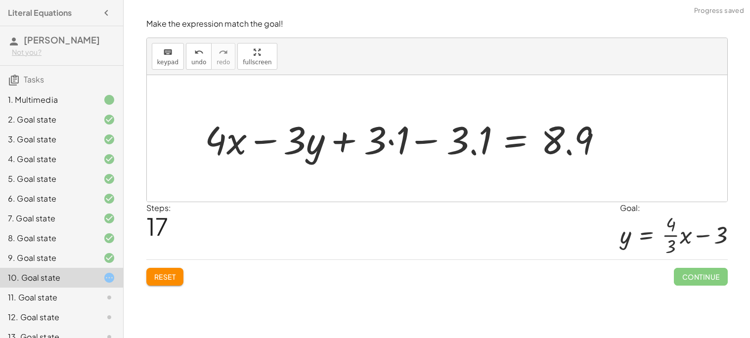
click at [424, 142] on div at bounding box center [408, 138] width 416 height 51
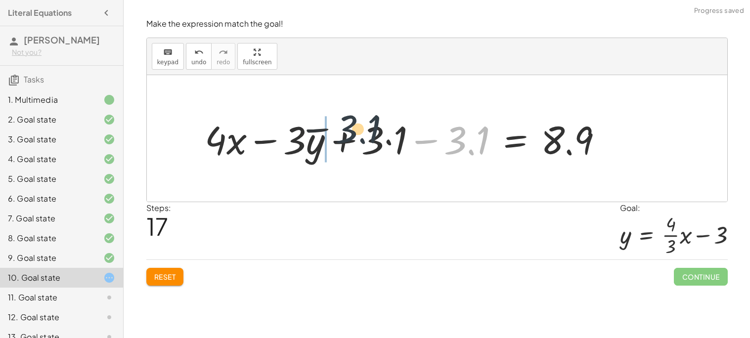
drag, startPoint x: 467, startPoint y: 147, endPoint x: 346, endPoint y: 135, distance: 121.7
click at [346, 135] on div at bounding box center [408, 138] width 416 height 51
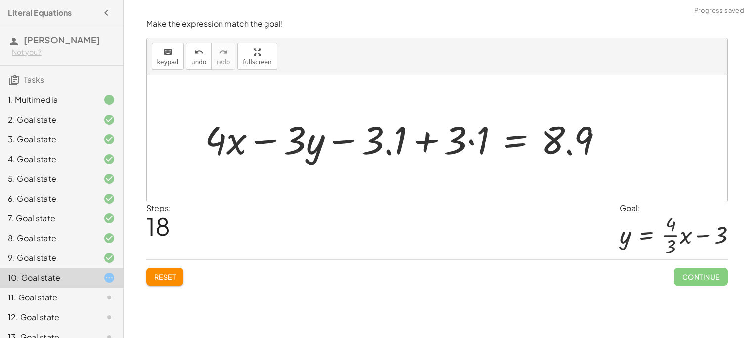
click at [429, 142] on div at bounding box center [408, 138] width 416 height 51
click at [426, 141] on div at bounding box center [408, 138] width 416 height 51
click at [170, 278] on span "Reset" at bounding box center [165, 276] width 22 height 9
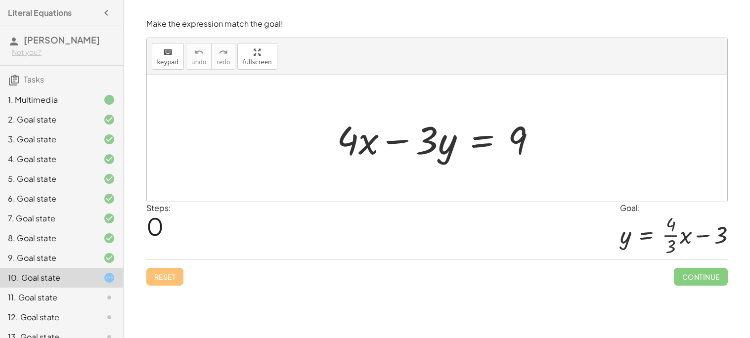
click at [486, 146] on div at bounding box center [441, 138] width 218 height 51
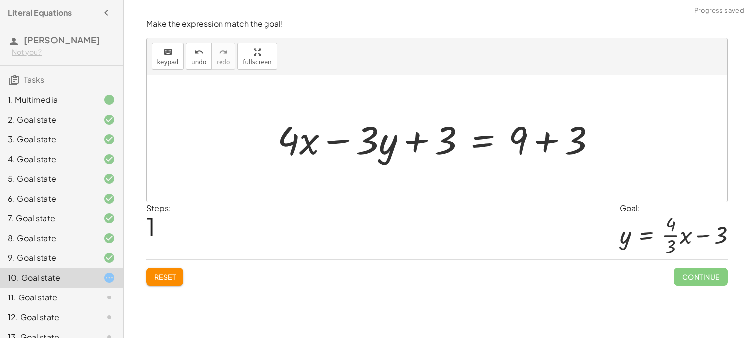
click at [431, 138] on div at bounding box center [440, 138] width 337 height 51
click at [166, 282] on button "Reset" at bounding box center [165, 277] width 38 height 18
